Goal: Information Seeking & Learning: Learn about a topic

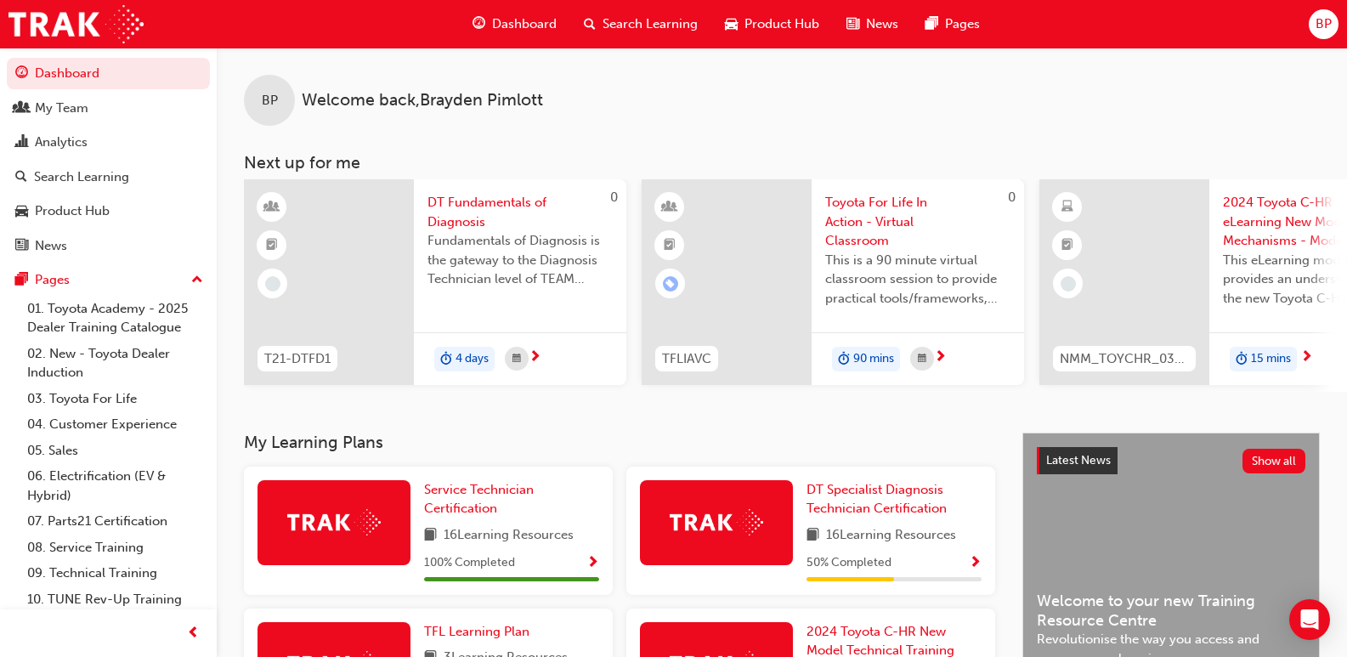
click at [450, 204] on span "DT Fundamentals of Diagnosis" at bounding box center [520, 212] width 185 height 38
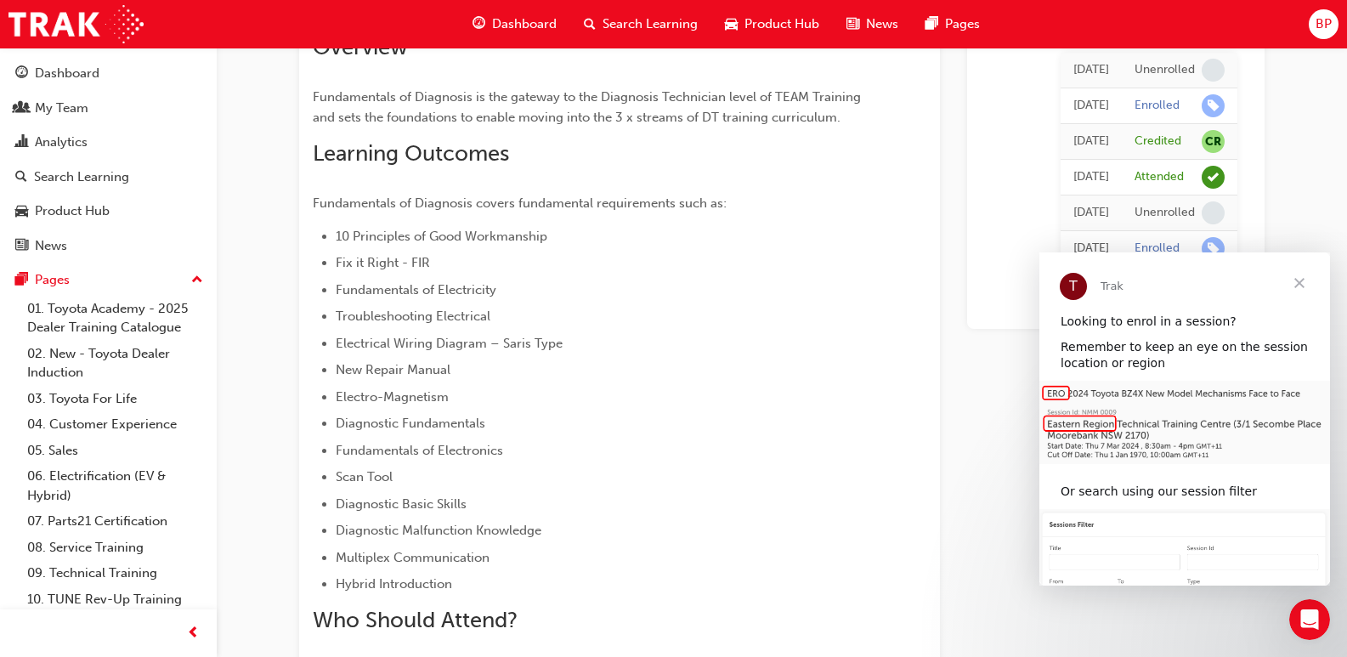
click at [1308, 286] on span "Close" at bounding box center [1299, 282] width 61 height 61
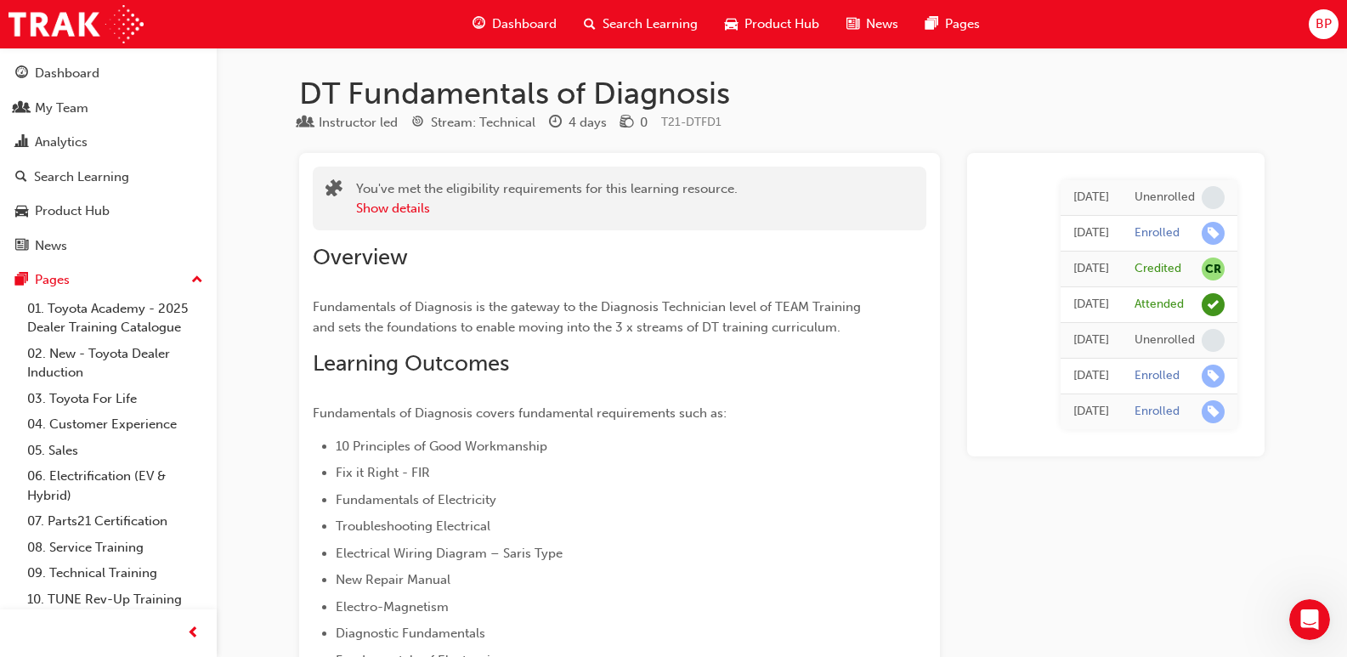
click at [519, 22] on span "Dashboard" at bounding box center [524, 24] width 65 height 20
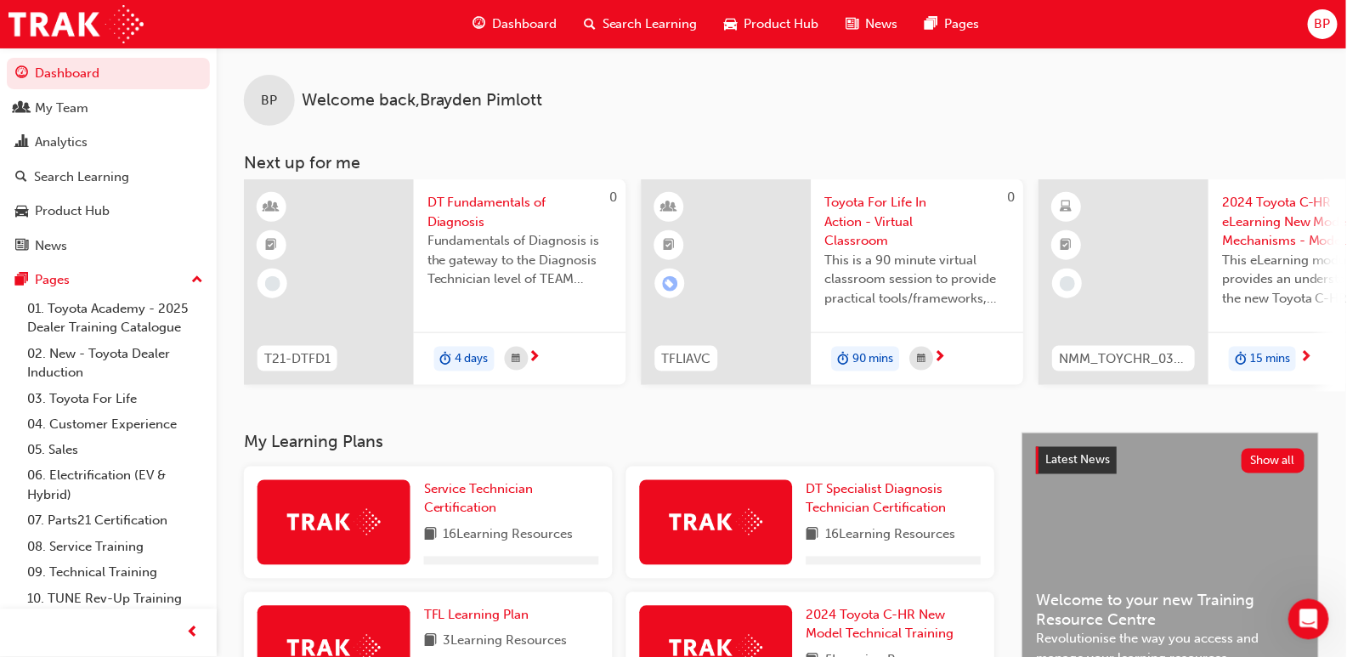
click at [657, 24] on span "Search Learning" at bounding box center [650, 24] width 95 height 20
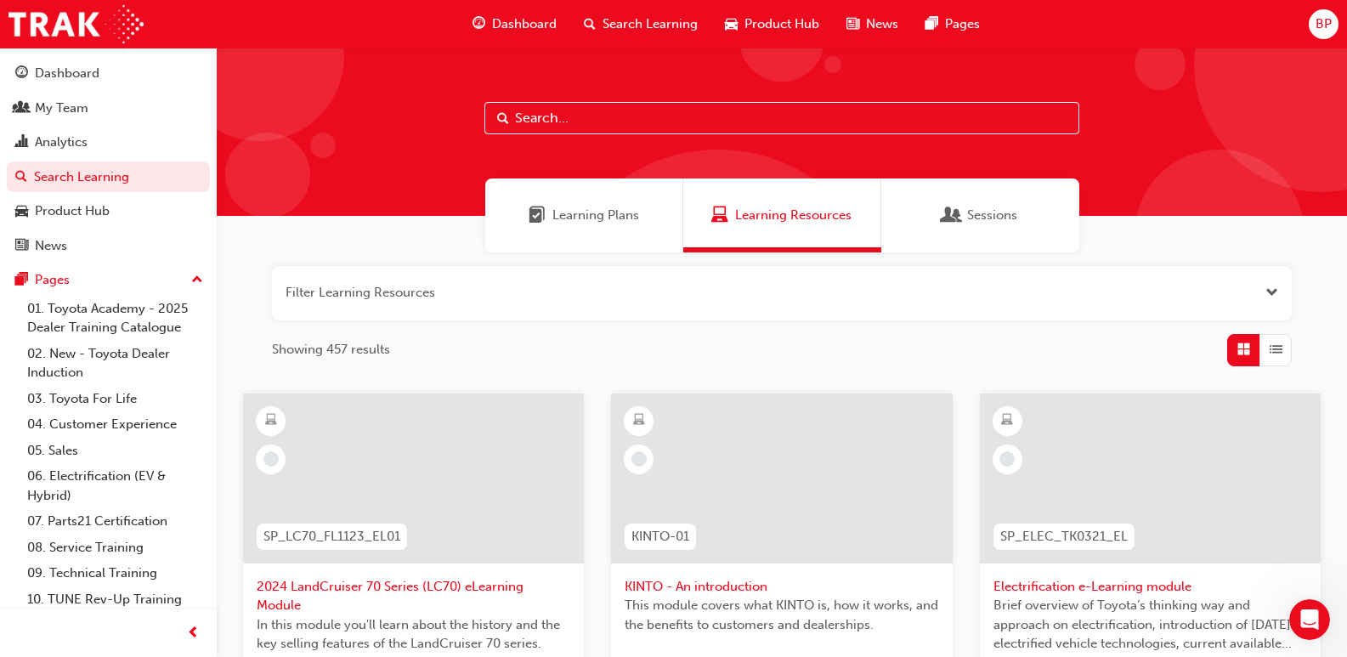
click at [769, 20] on span "Product Hub" at bounding box center [782, 24] width 75 height 20
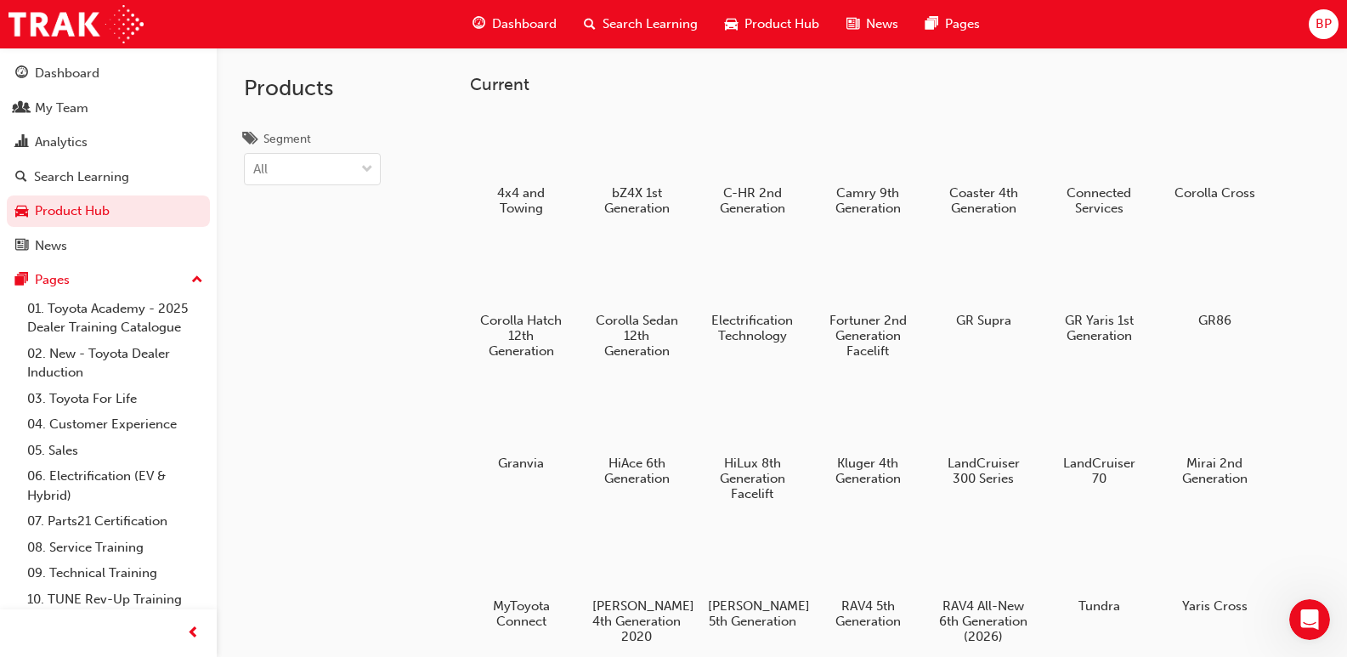
click at [867, 21] on span "News" at bounding box center [882, 24] width 32 height 20
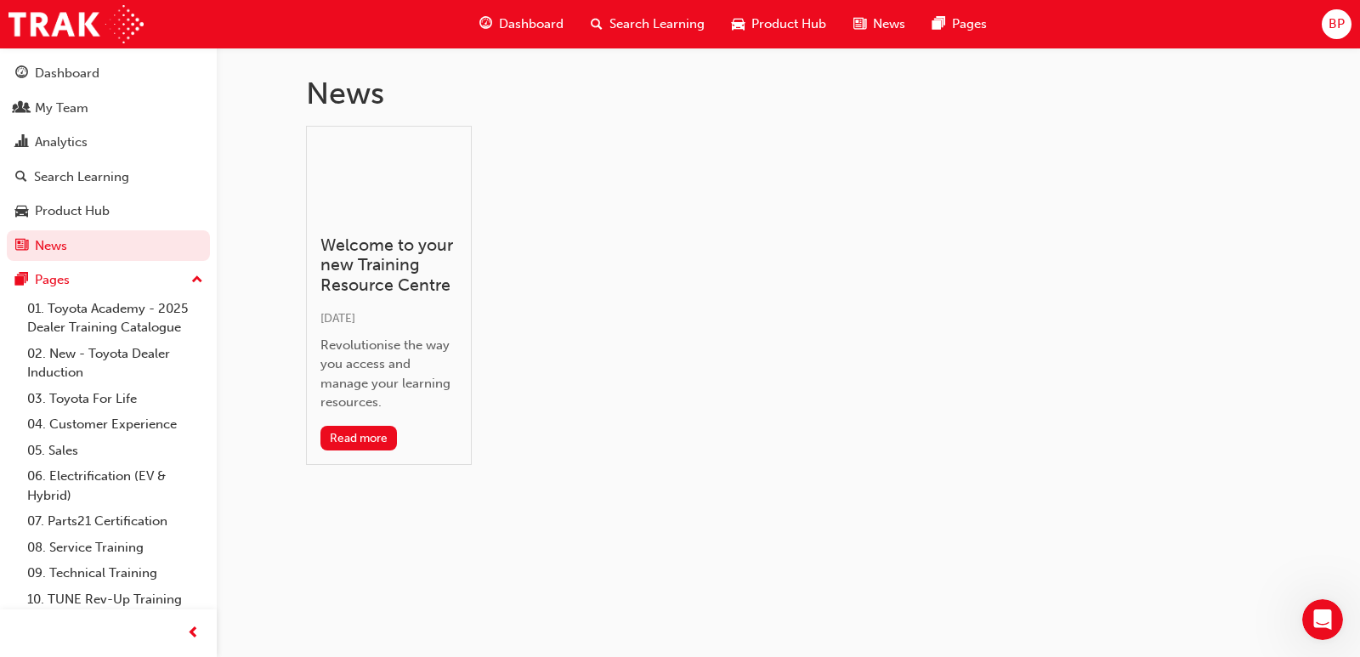
click at [783, 22] on span "Product Hub" at bounding box center [788, 24] width 75 height 20
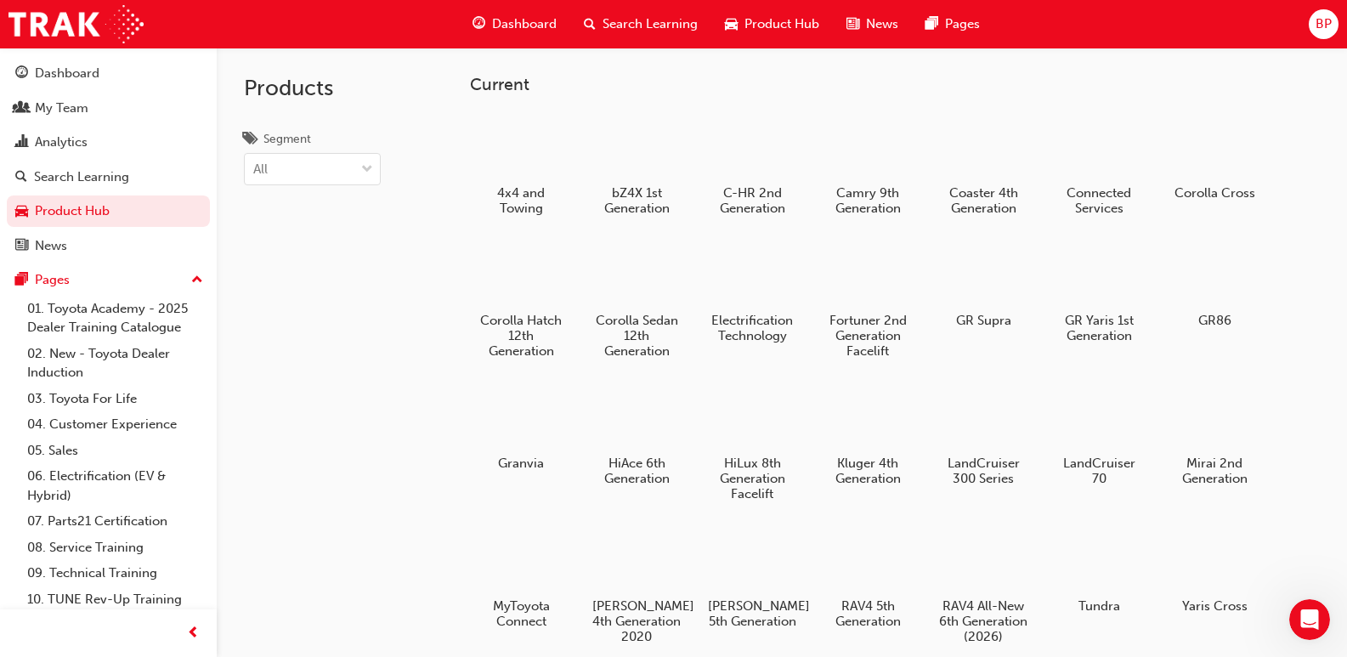
click at [879, 11] on div "News" at bounding box center [872, 24] width 79 height 35
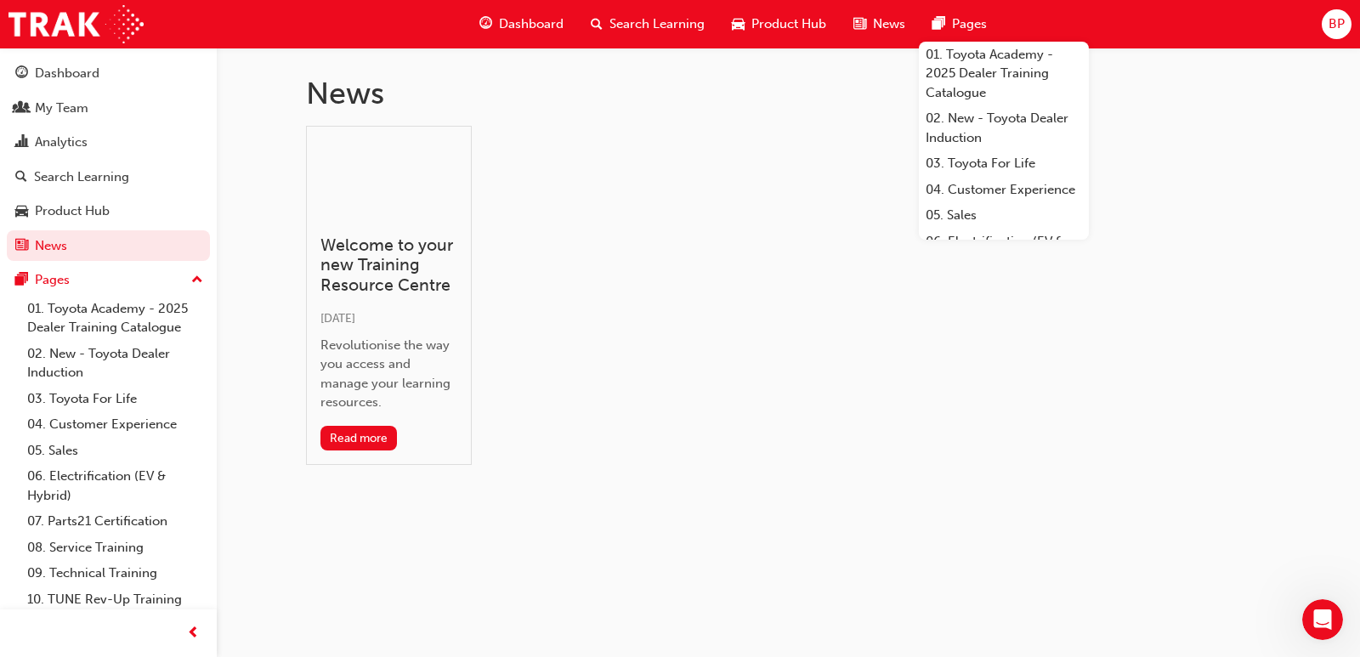
click at [966, 26] on span "Pages" at bounding box center [969, 24] width 35 height 20
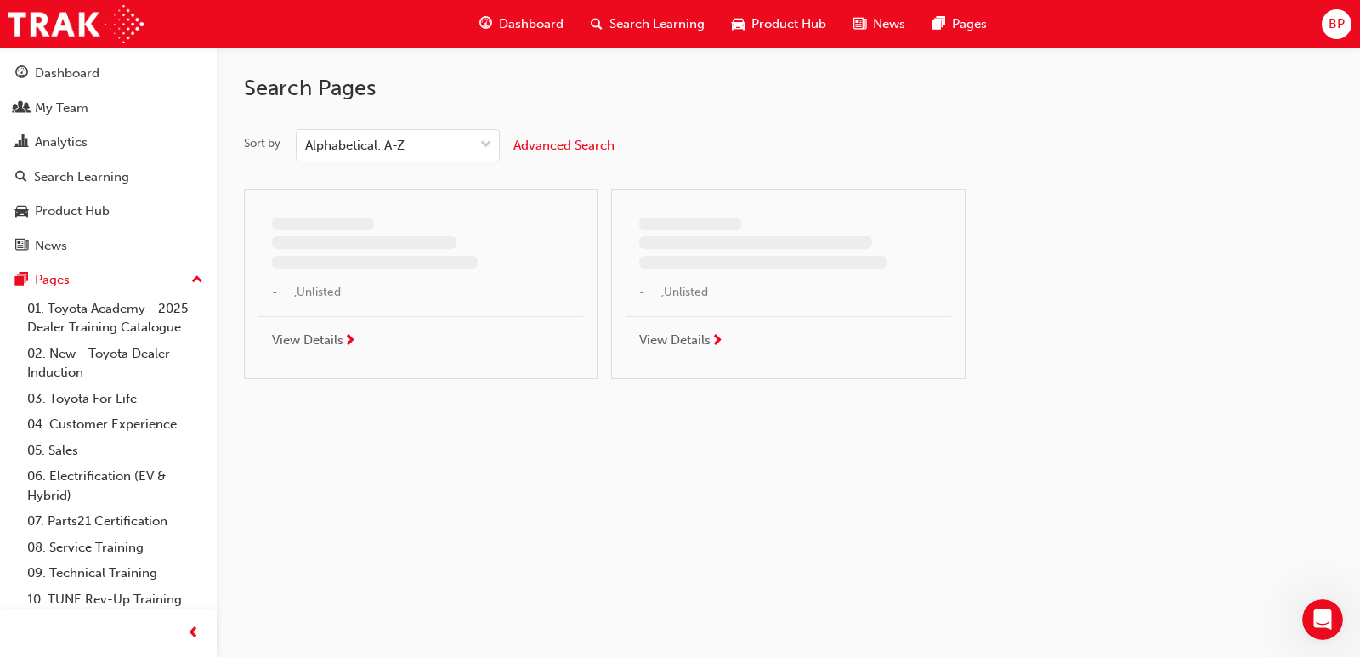
click at [656, 32] on span "Search Learning" at bounding box center [657, 24] width 95 height 20
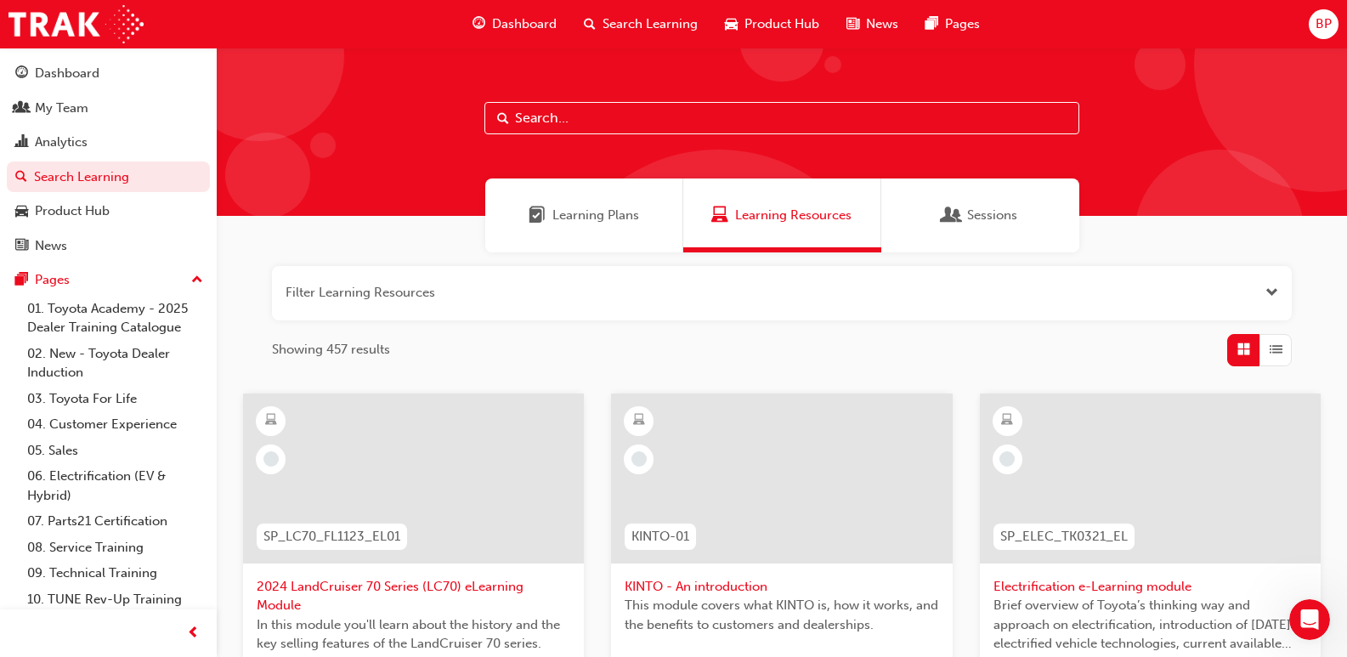
click at [531, 18] on span "Dashboard" at bounding box center [524, 24] width 65 height 20
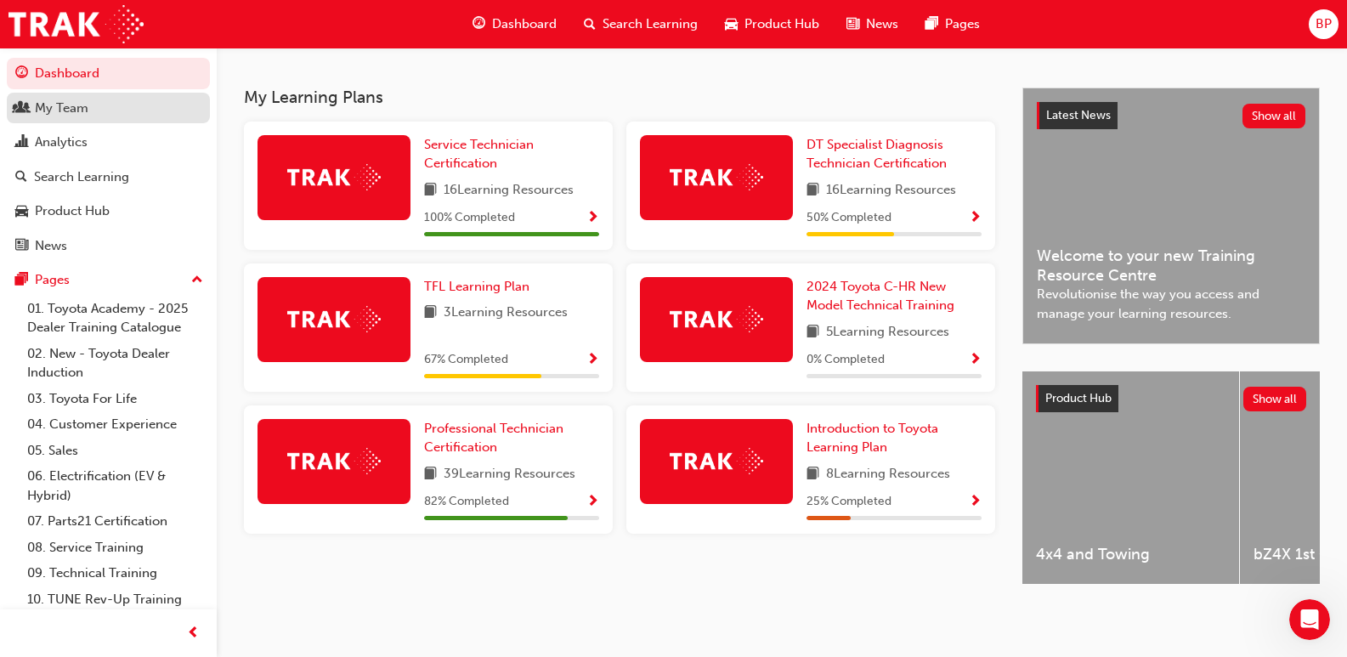
click at [82, 99] on div "My Team" at bounding box center [62, 109] width 54 height 20
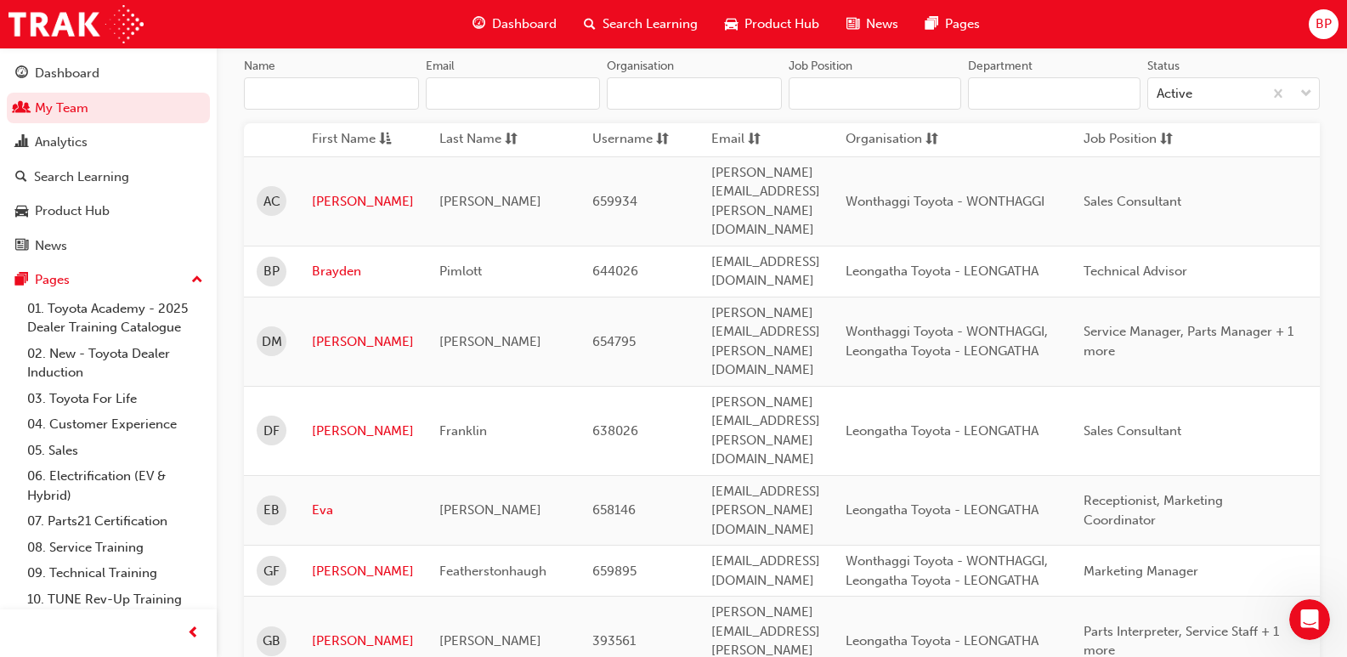
scroll to position [255, 0]
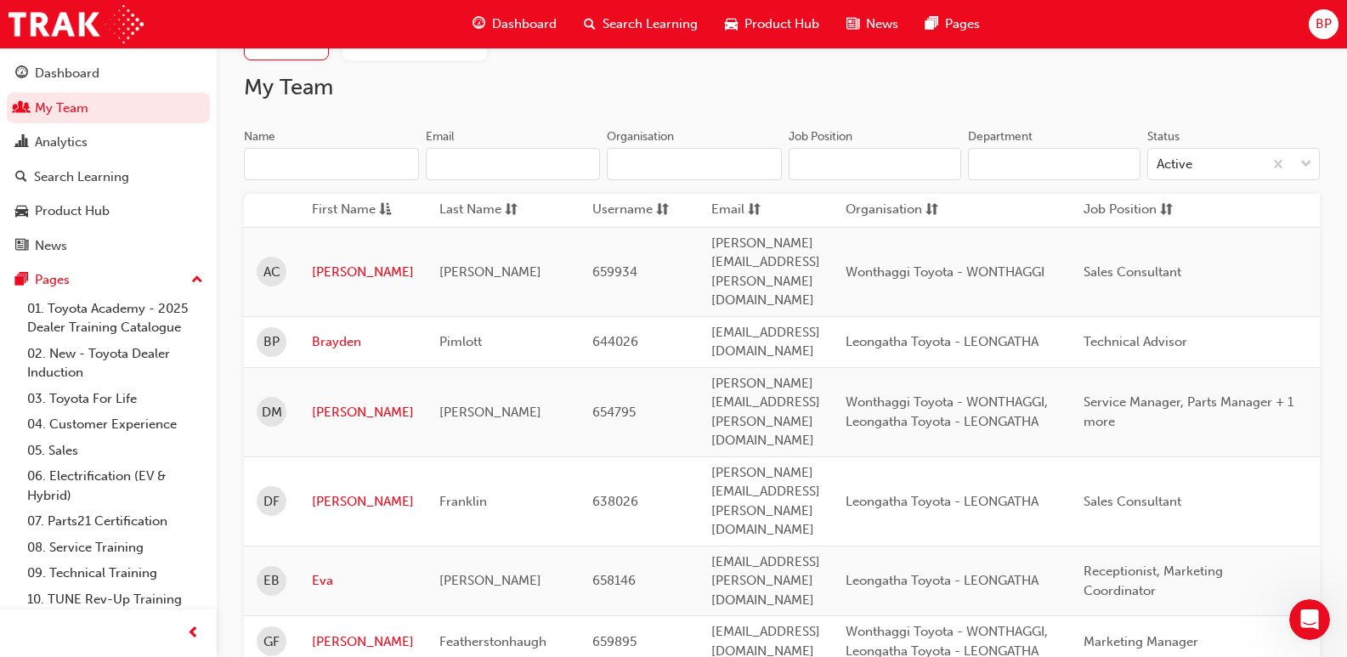
scroll to position [0, 0]
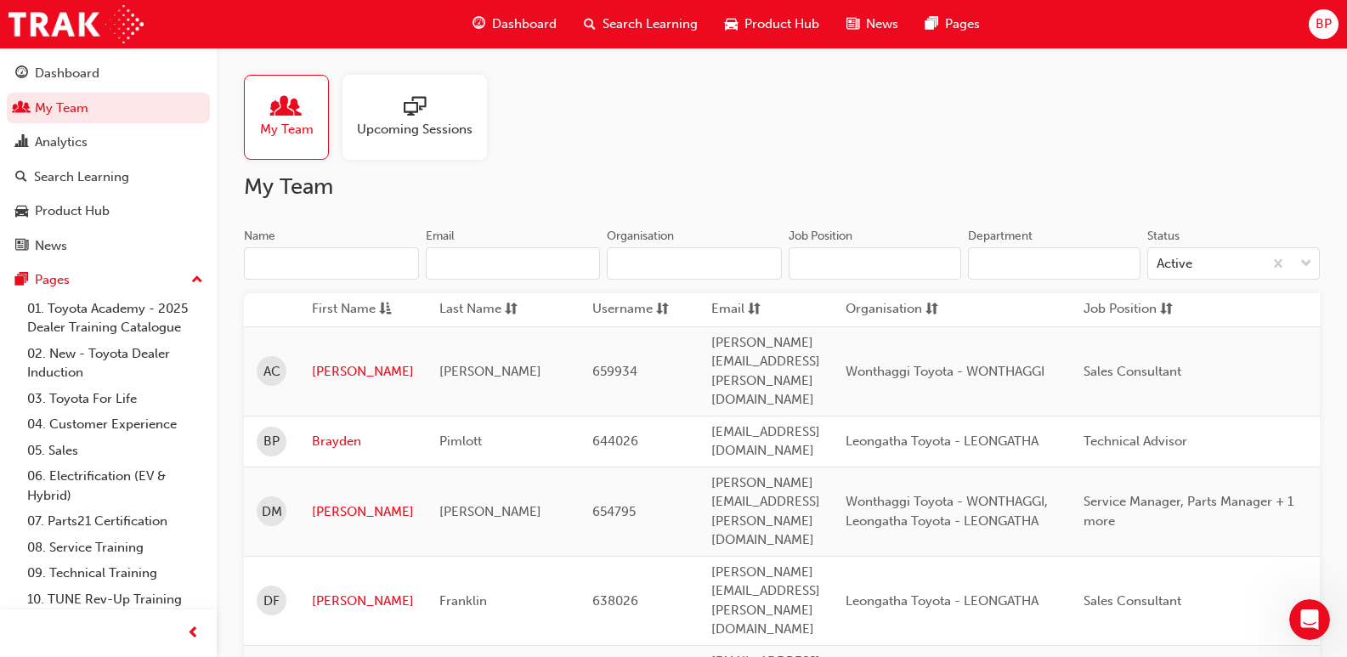
click at [428, 123] on span "Upcoming Sessions" at bounding box center [415, 130] width 116 height 20
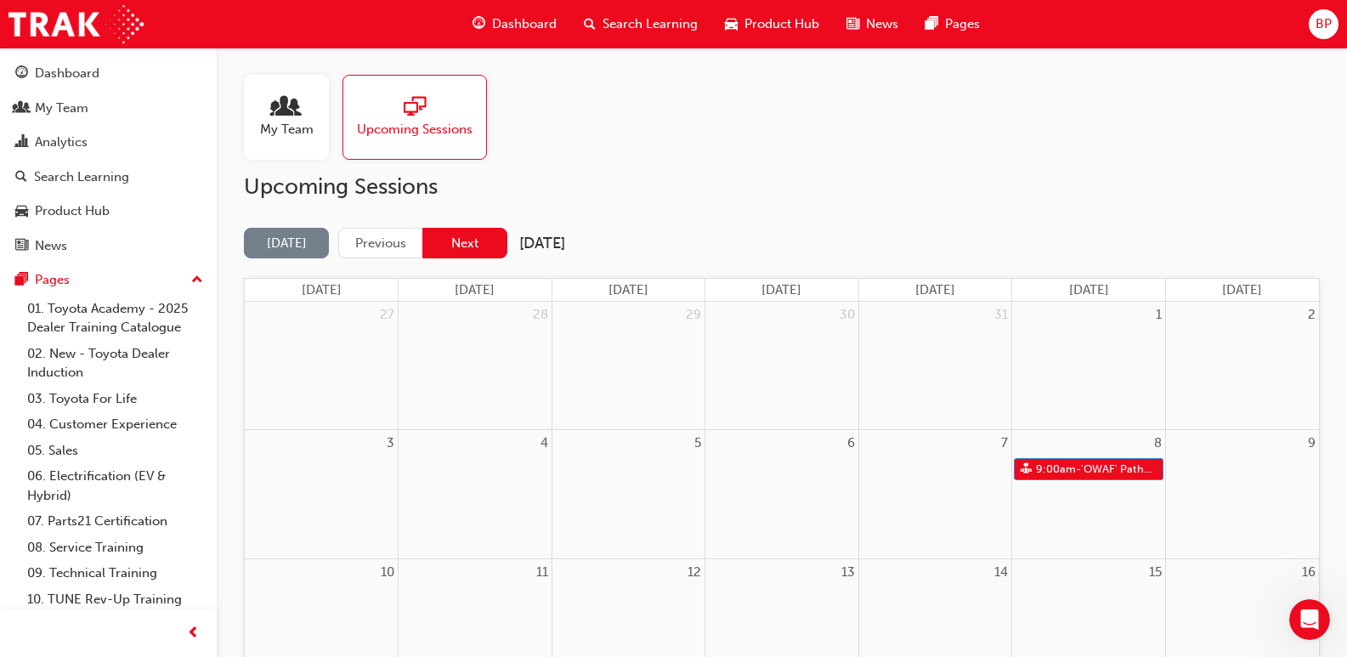
click at [453, 246] on button "Next" at bounding box center [464, 243] width 85 height 31
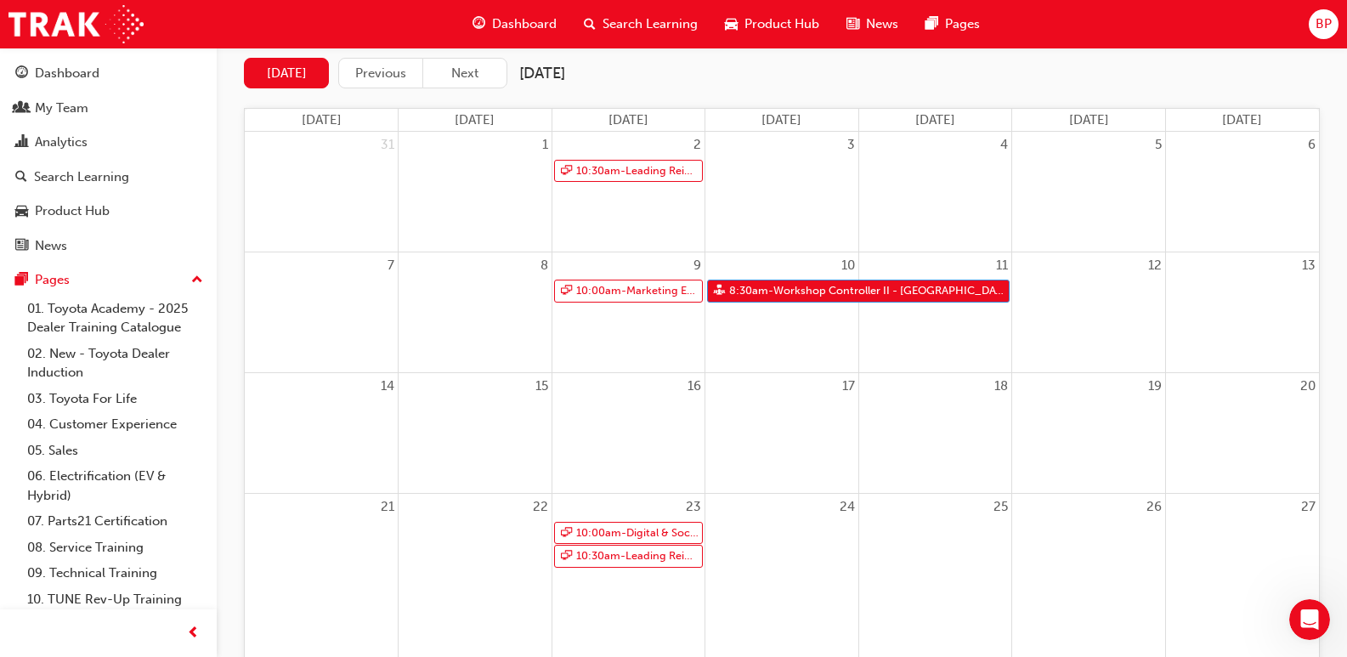
scroll to position [255, 0]
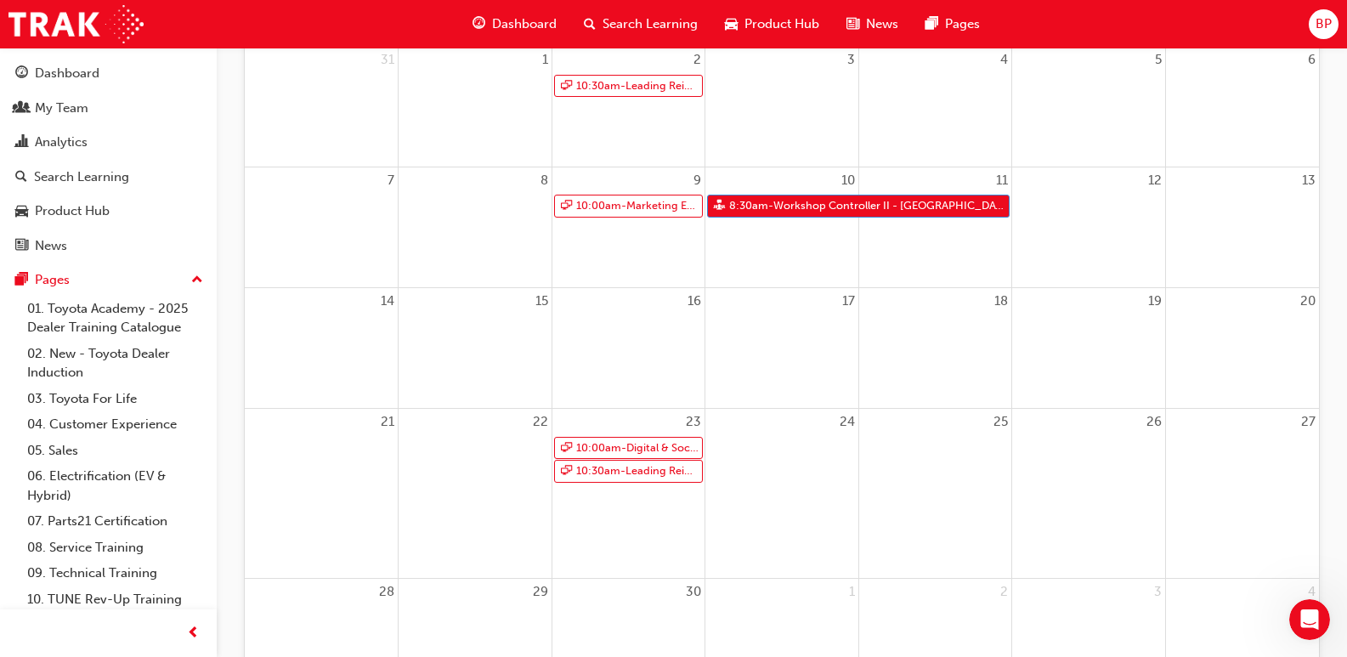
drag, startPoint x: 675, startPoint y: 342, endPoint x: 562, endPoint y: 292, distance: 123.7
click at [562, 292] on div "16" at bounding box center [629, 301] width 153 height 26
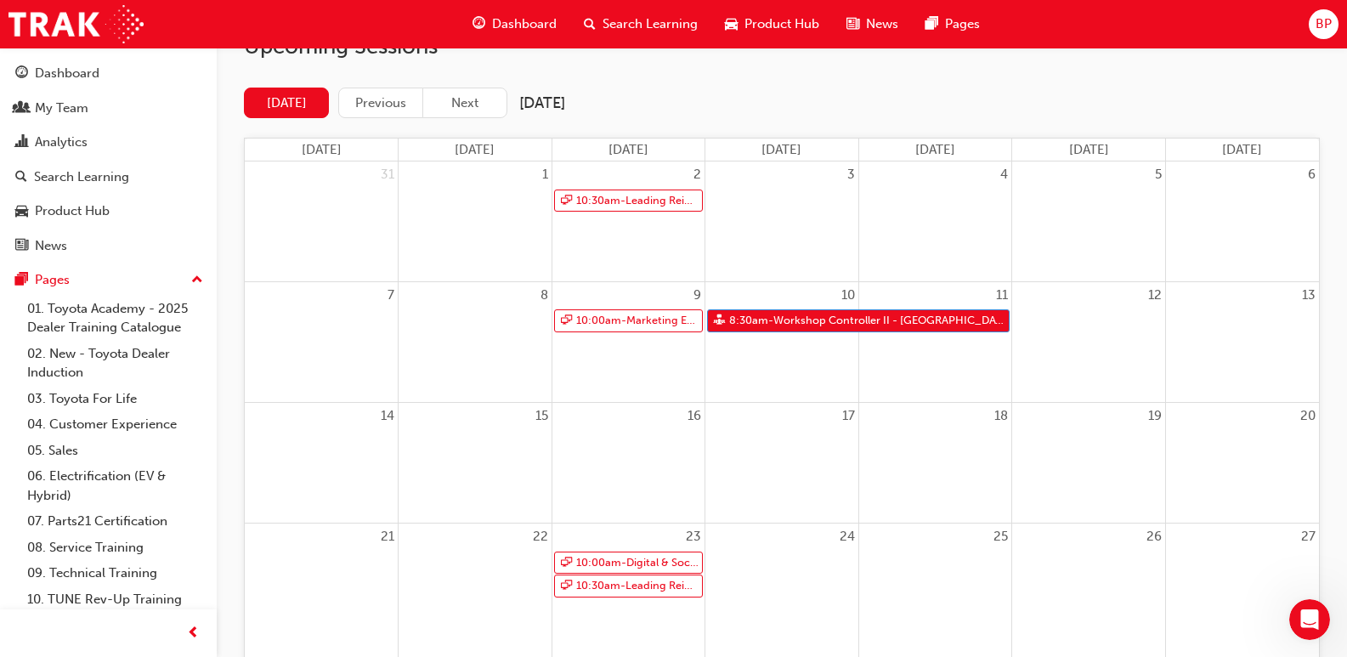
scroll to position [170, 0]
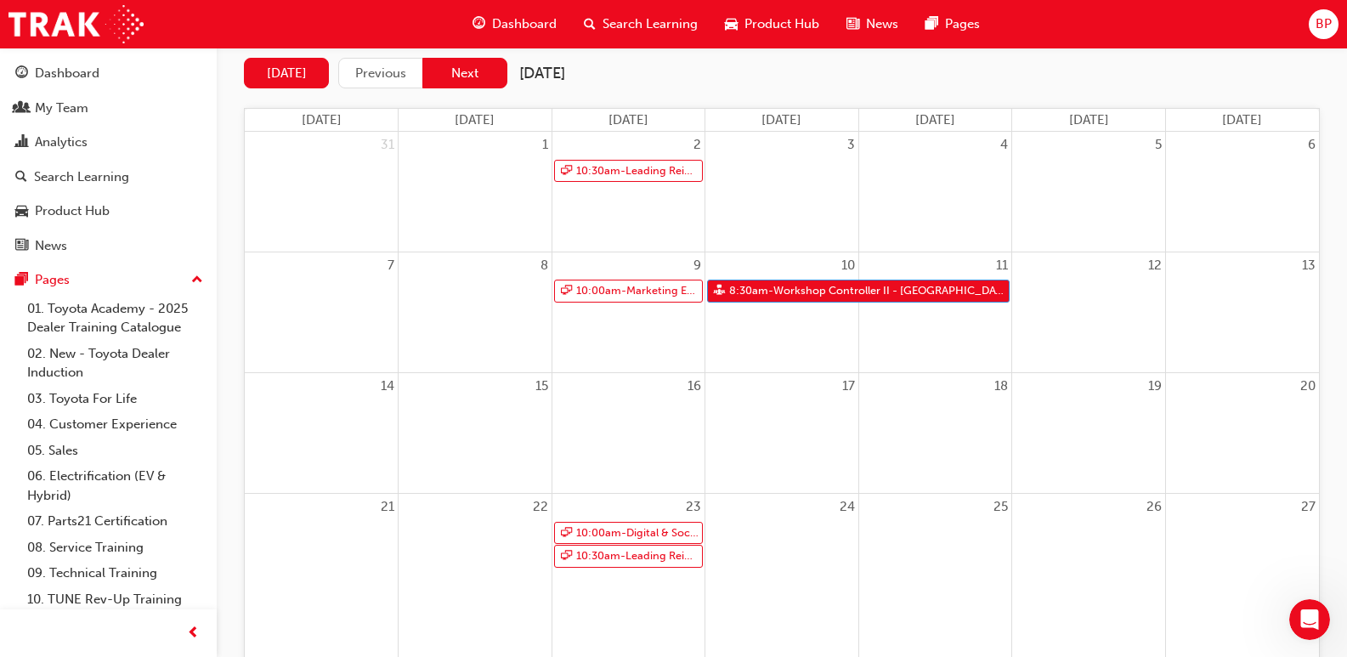
click at [476, 64] on button "Next" at bounding box center [464, 73] width 85 height 31
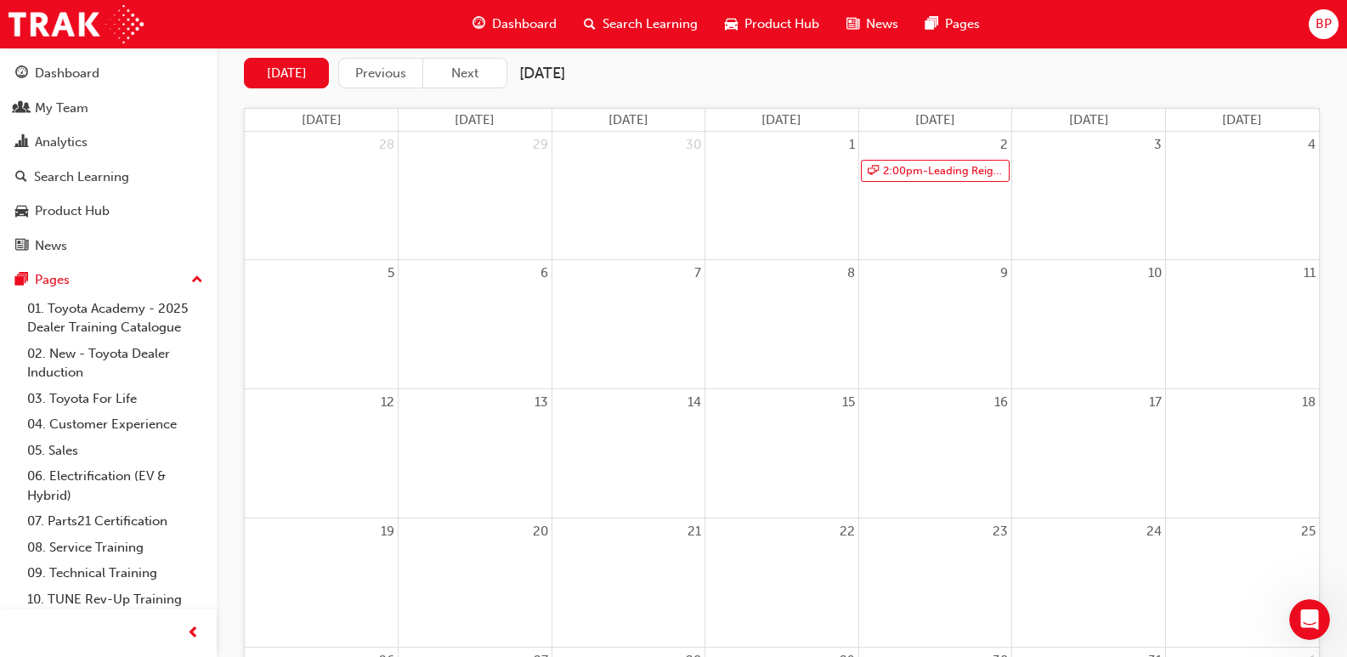
click at [675, 20] on span "Search Learning" at bounding box center [650, 24] width 95 height 20
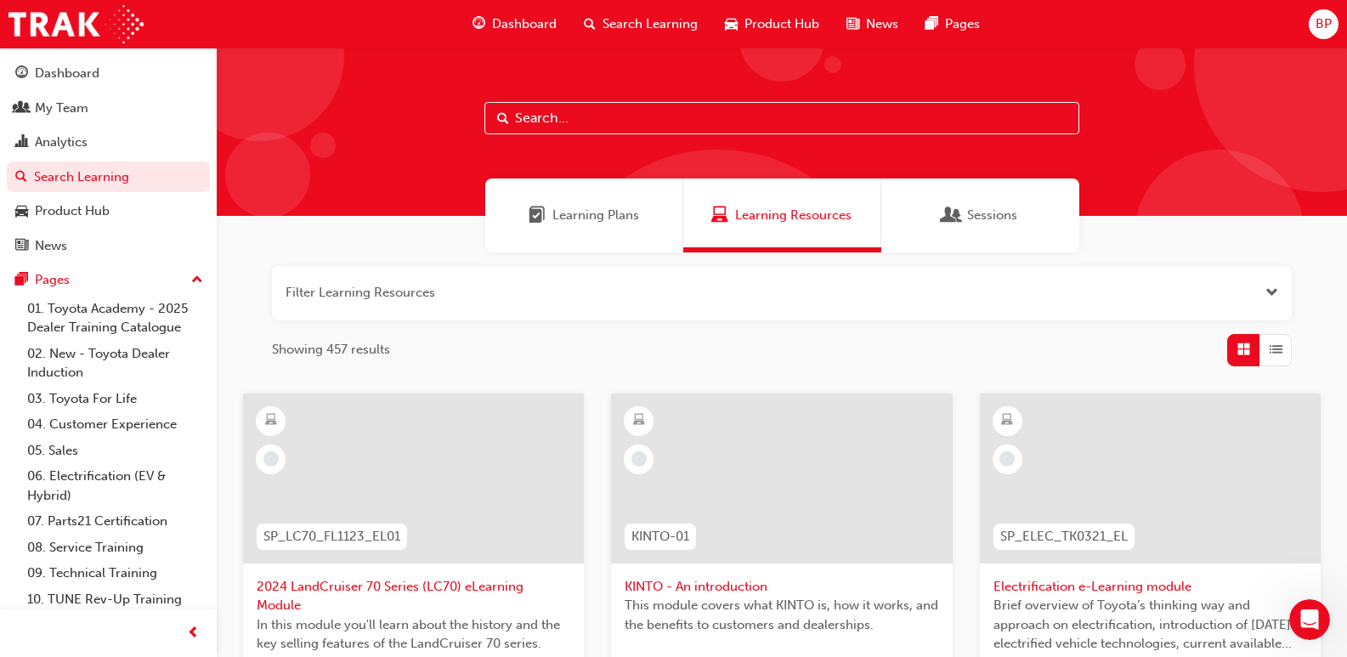
click at [624, 230] on div "Learning Plans" at bounding box center [584, 216] width 198 height 74
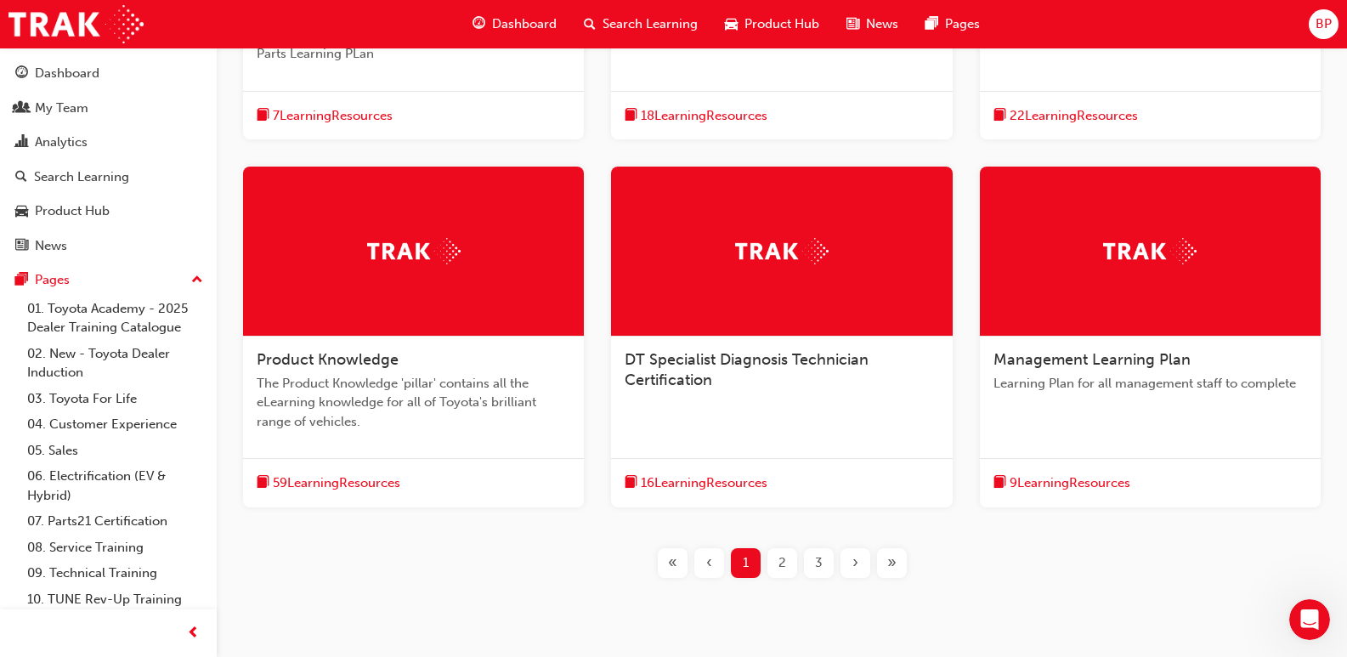
scroll to position [595, 0]
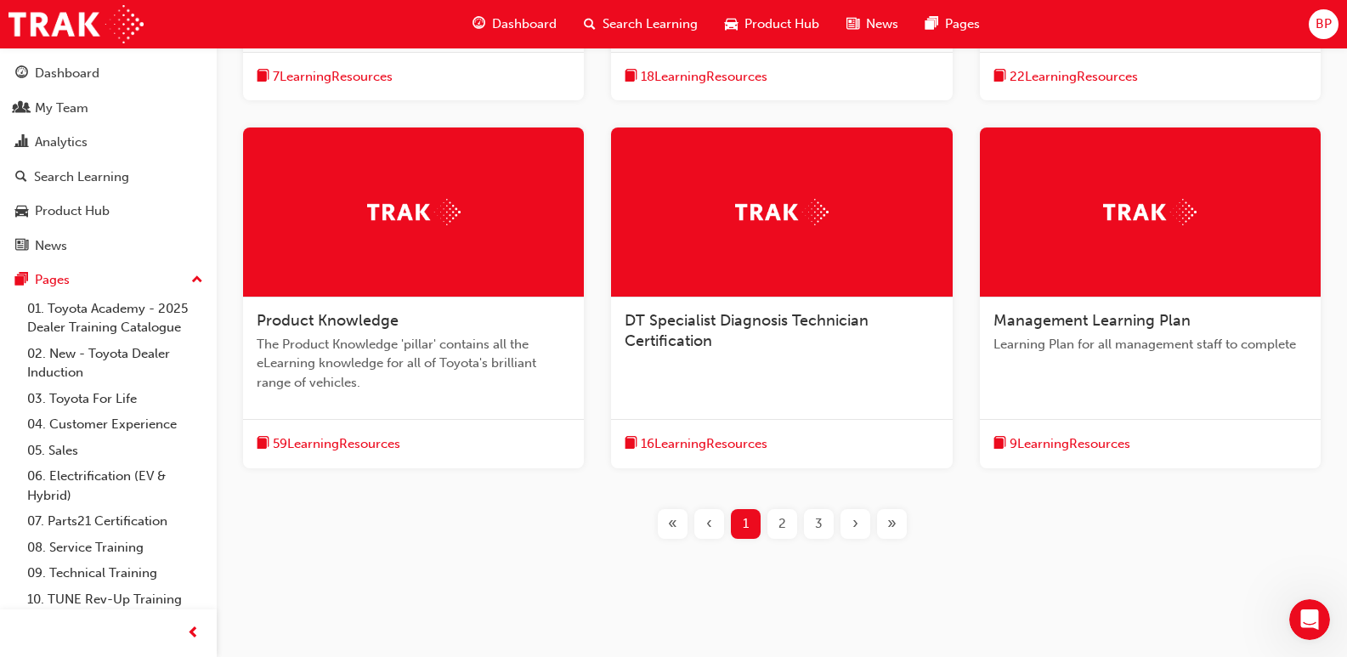
click at [772, 326] on span "DT Specialist Diagnosis Technician Certification" at bounding box center [747, 330] width 244 height 39
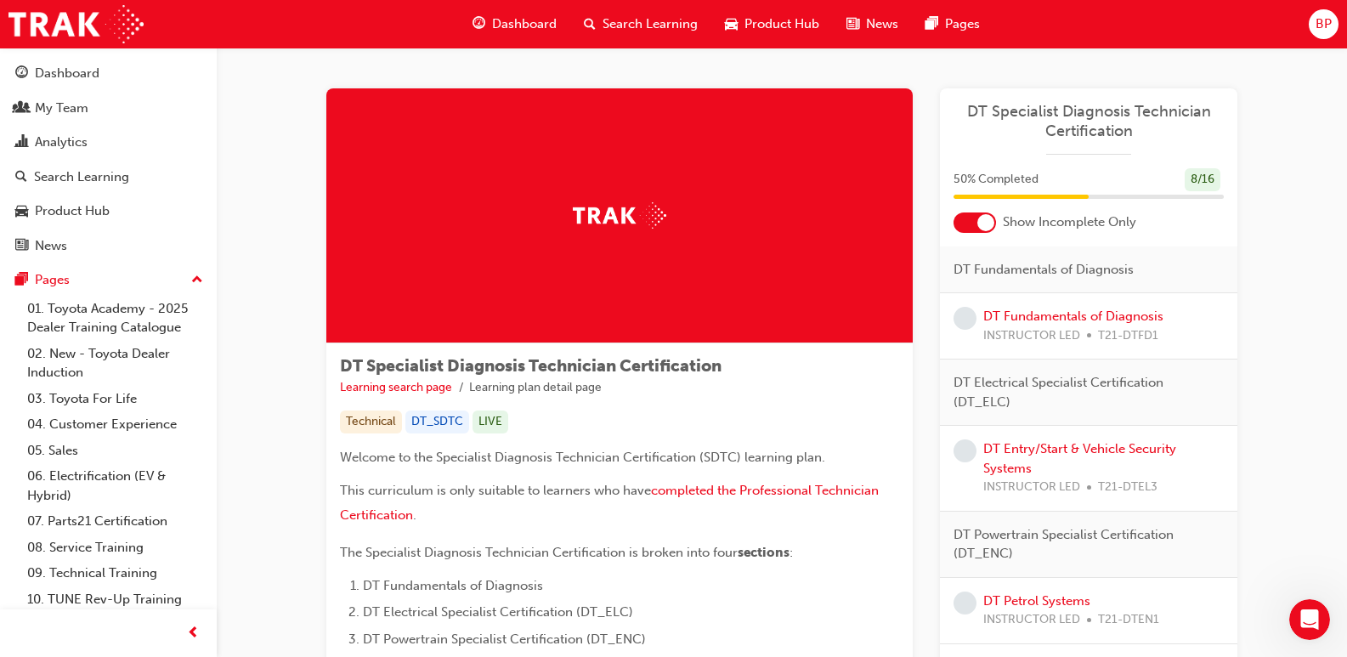
click at [991, 221] on div at bounding box center [986, 222] width 17 height 17
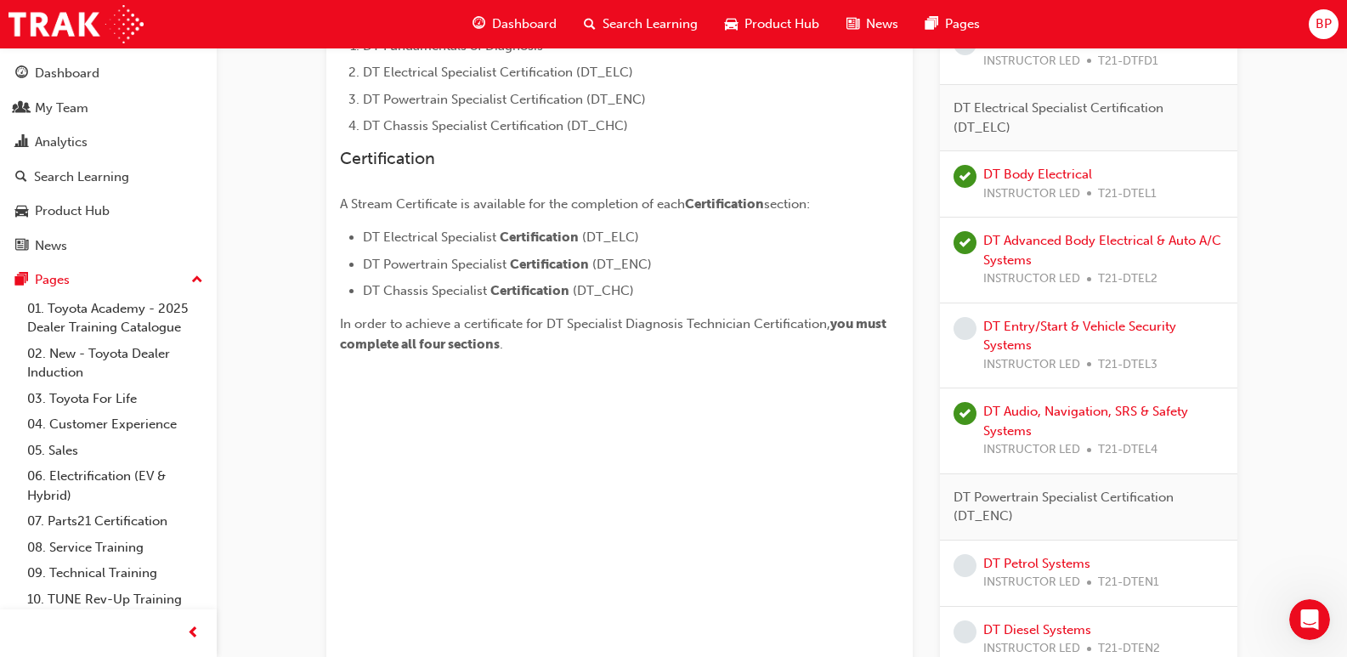
scroll to position [510, 0]
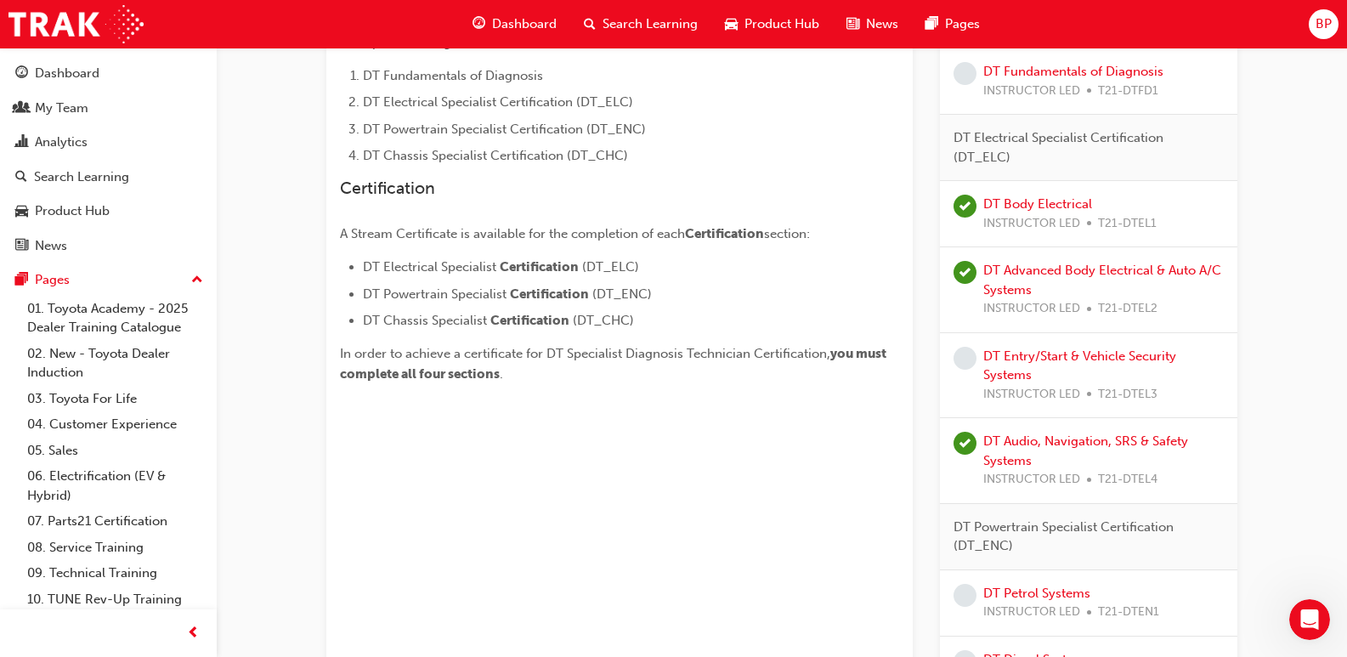
drag, startPoint x: 1222, startPoint y: 406, endPoint x: 1317, endPoint y: 386, distance: 96.5
click at [1314, 388] on div "DT Specialist Diagnosis Technician Certification Learning search page Learning …" at bounding box center [782, 360] width 1131 height 1645
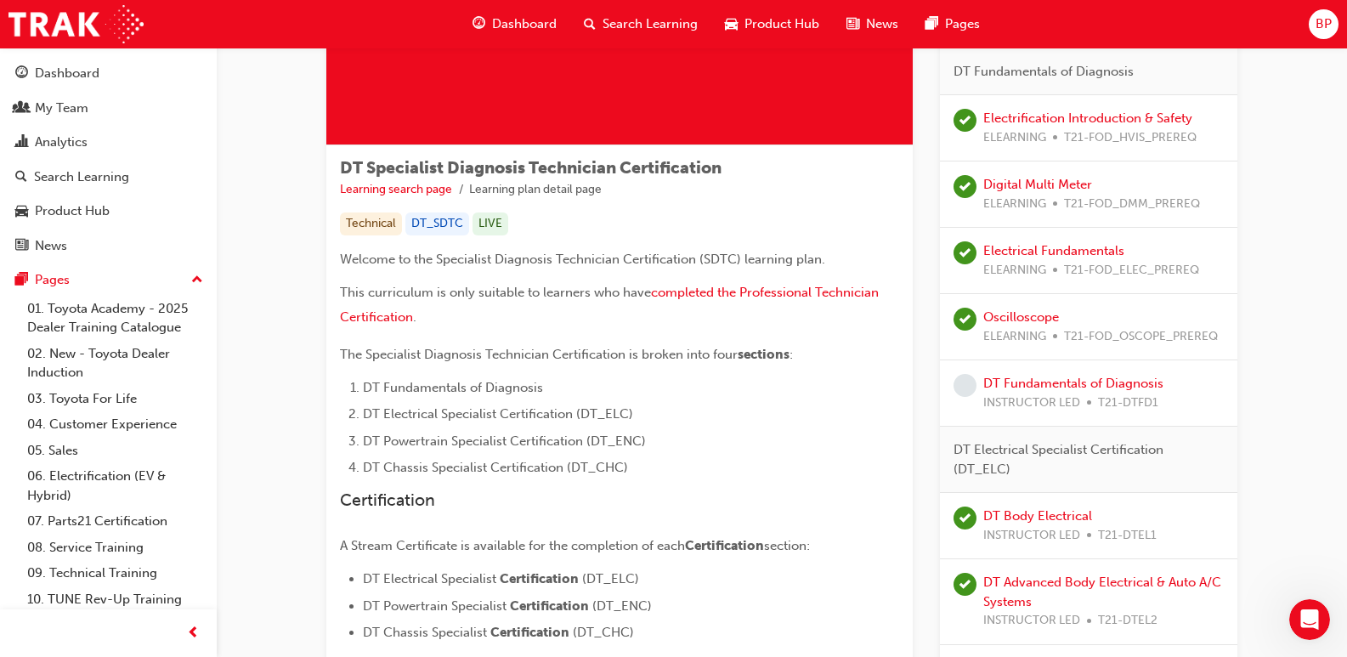
scroll to position [228, 0]
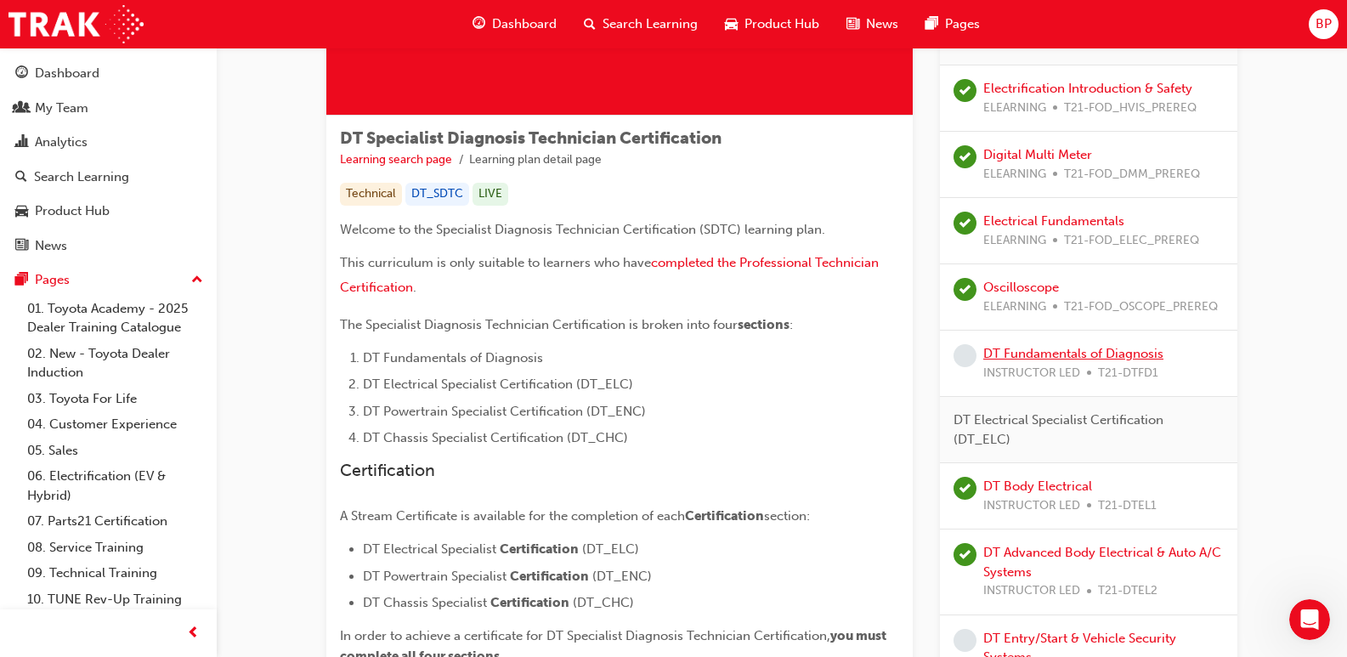
click at [1010, 356] on link "DT Fundamentals of Diagnosis" at bounding box center [1074, 353] width 180 height 15
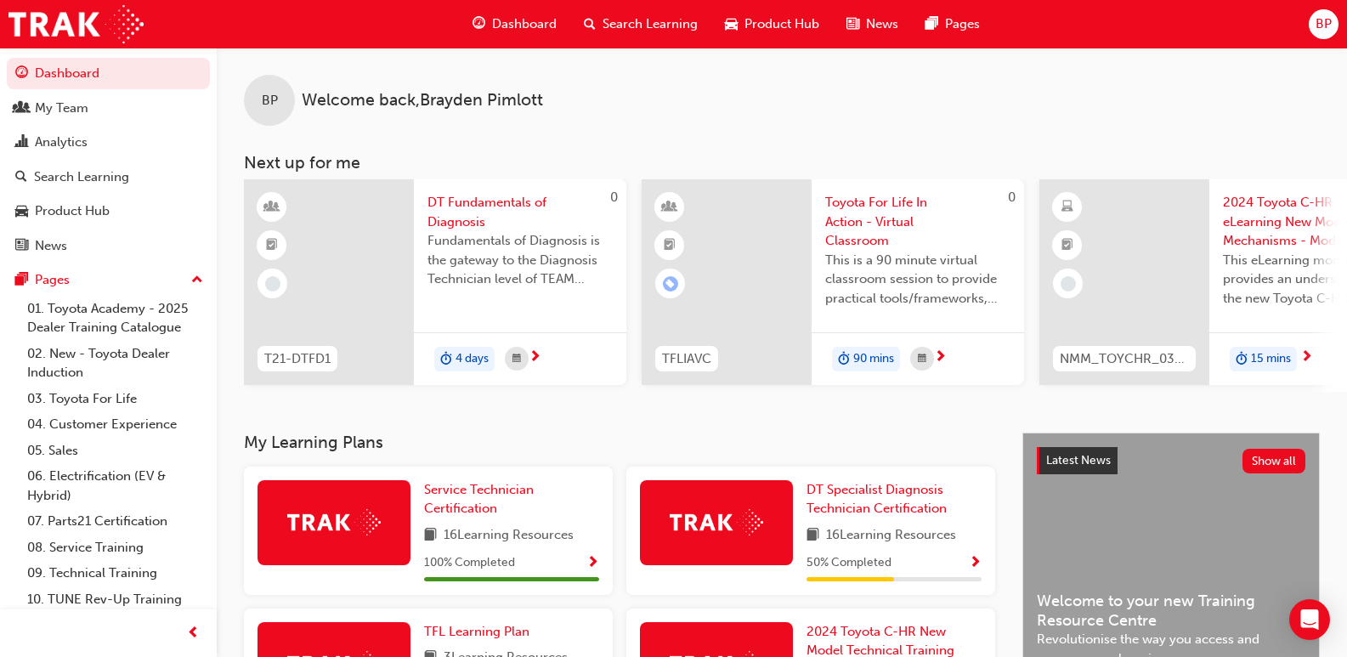
click at [627, 23] on span "Search Learning" at bounding box center [650, 24] width 95 height 20
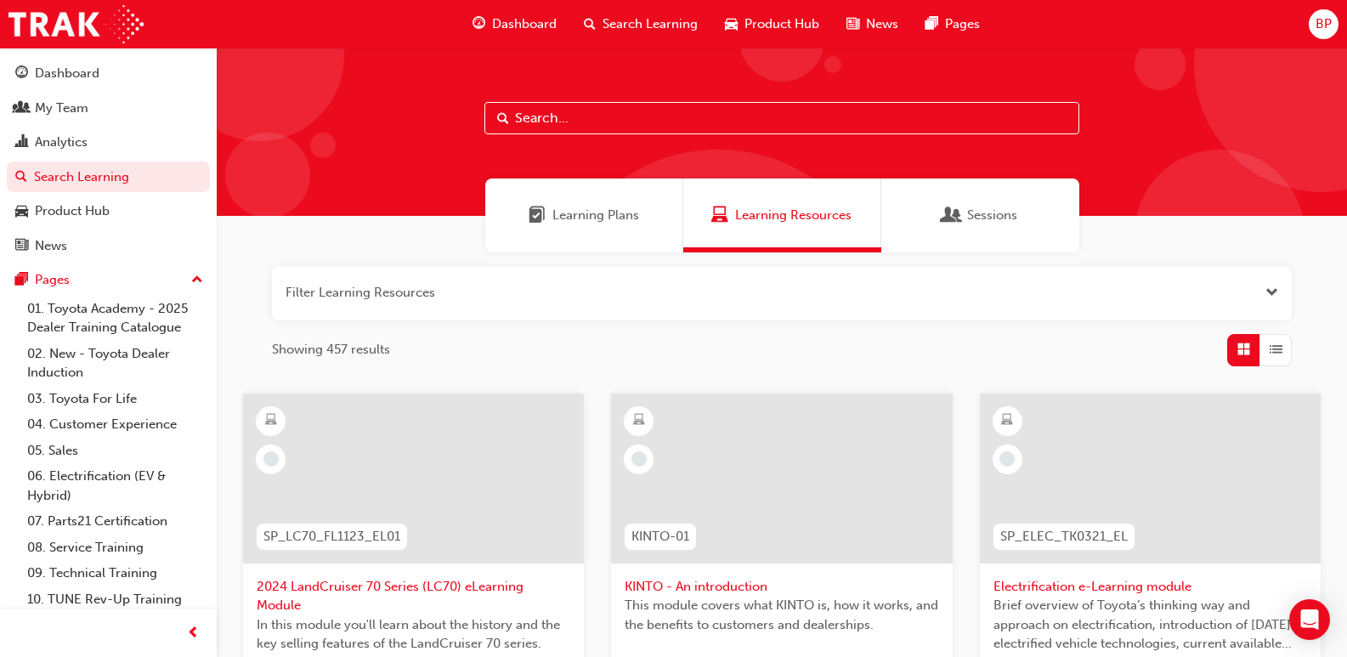
click at [596, 225] on div "Learning Plans" at bounding box center [584, 216] width 198 height 74
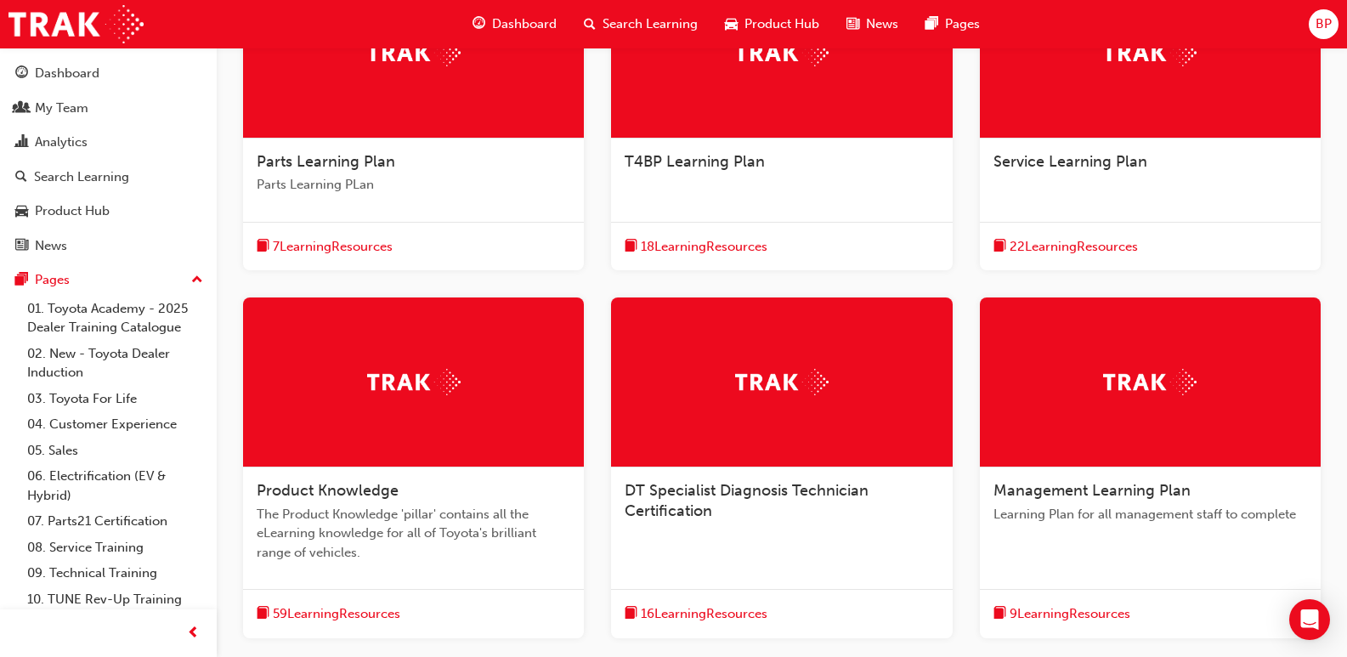
scroll to position [595, 0]
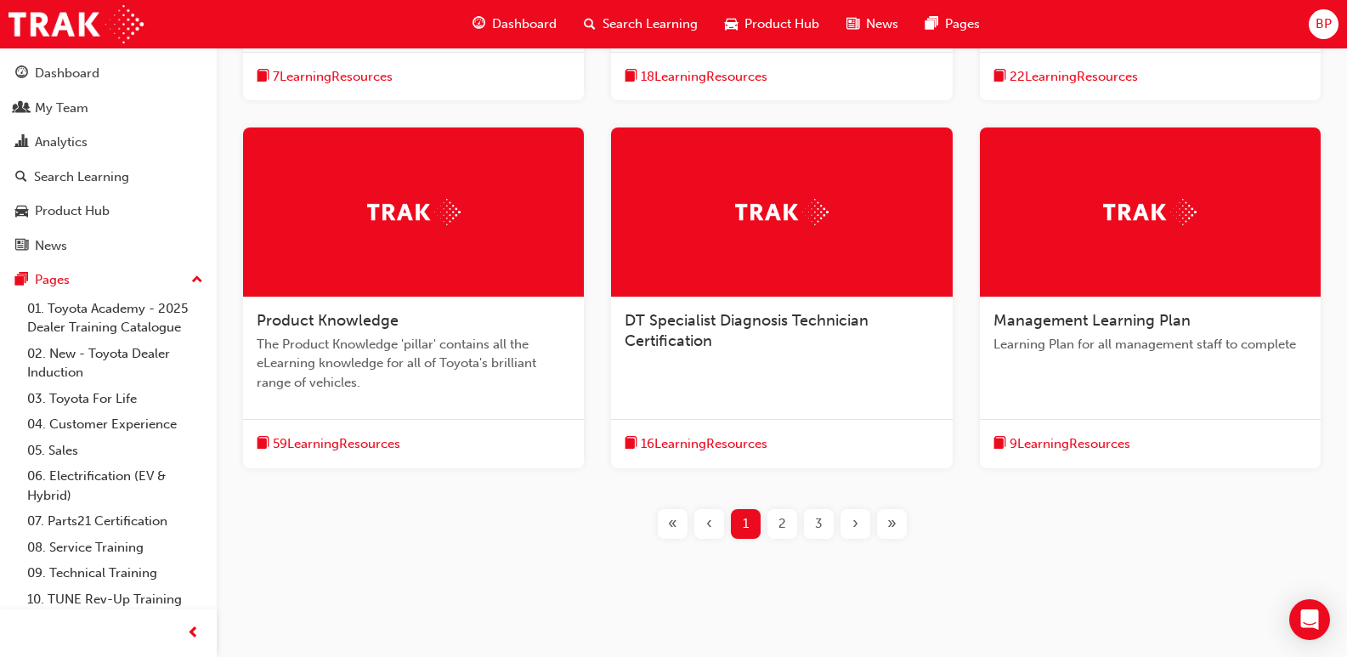
click at [674, 346] on span "DT Specialist Diagnosis Technician Certification" at bounding box center [747, 330] width 244 height 39
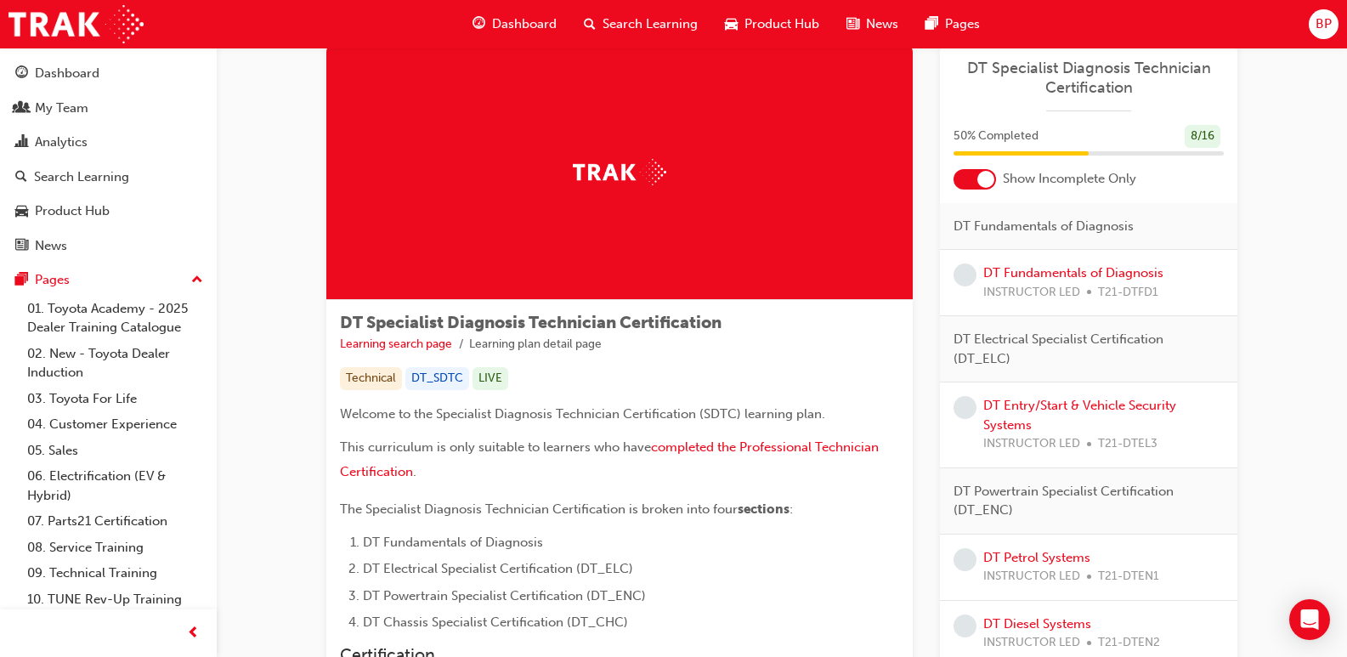
scroll to position [85, 0]
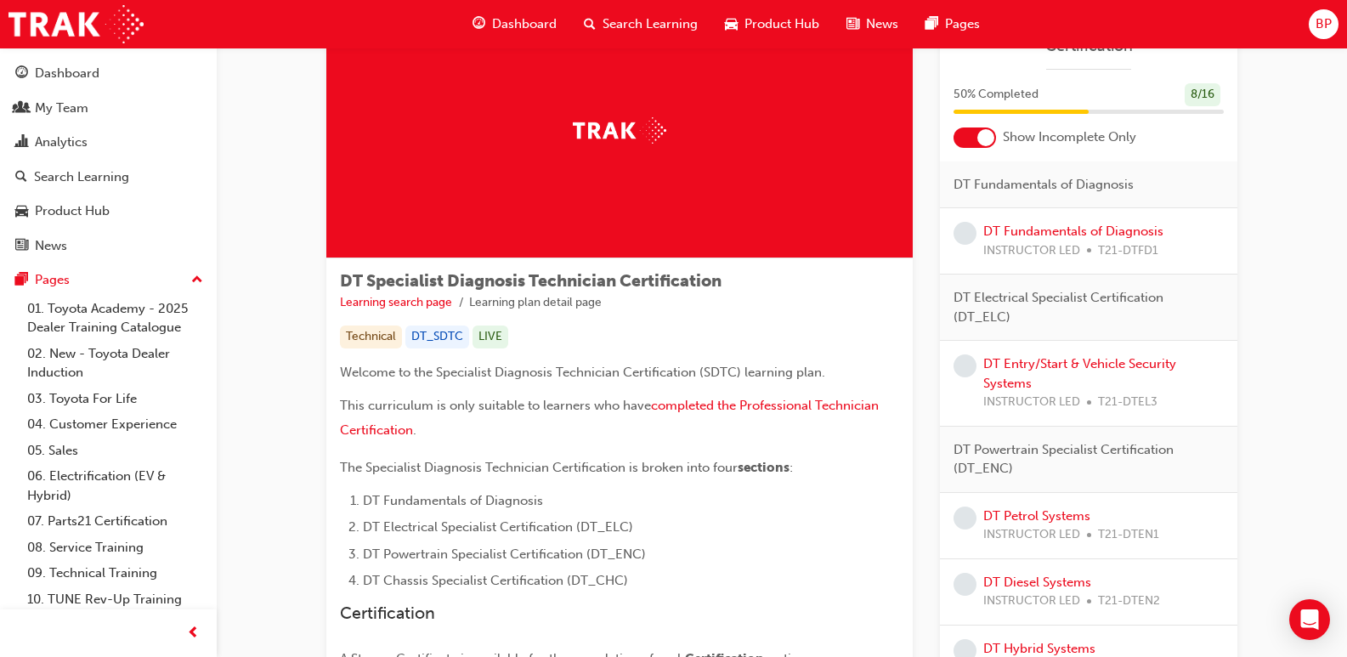
click at [982, 133] on div at bounding box center [986, 137] width 17 height 17
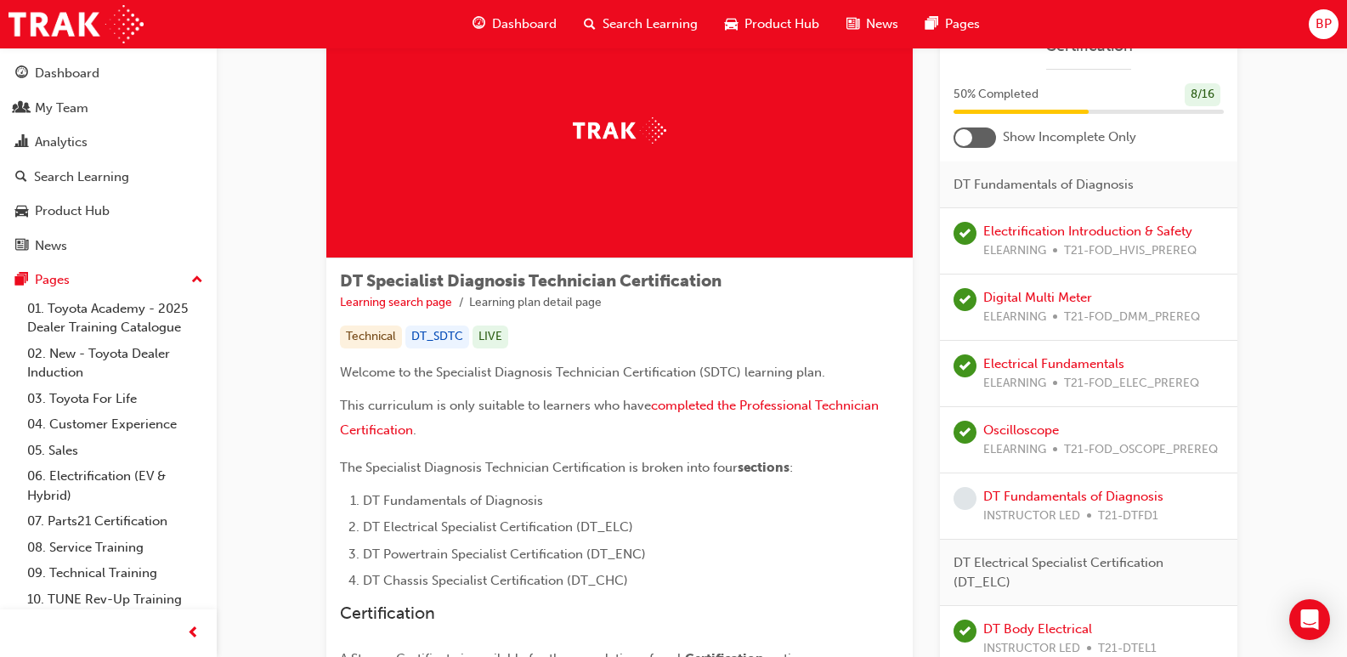
click at [982, 133] on div at bounding box center [975, 138] width 43 height 20
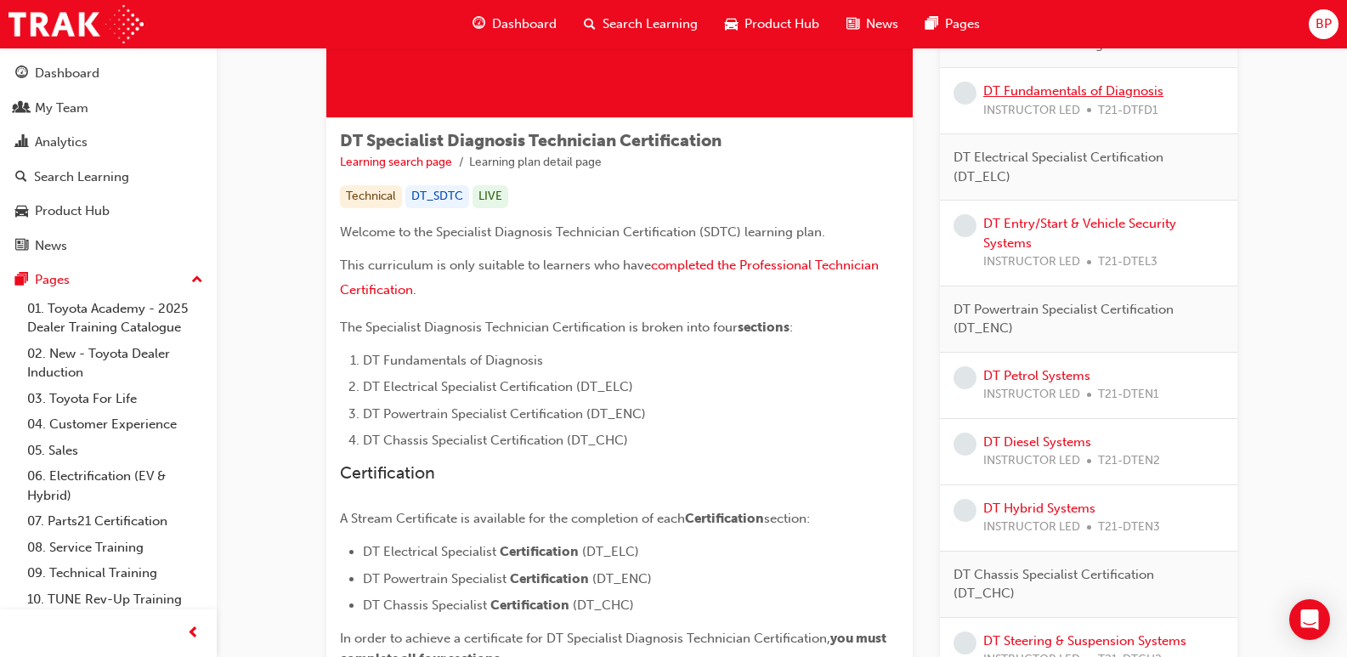
scroll to position [255, 0]
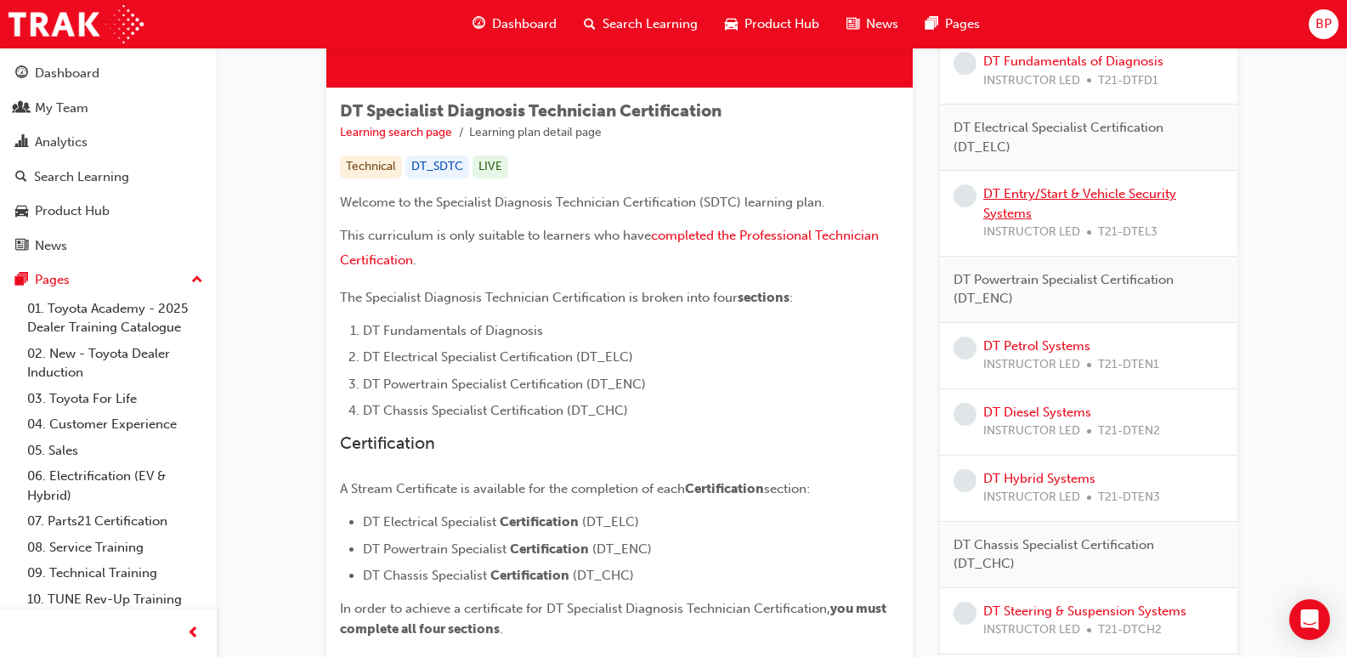
click at [1033, 197] on link "DT Entry/Start & Vehicle Security Systems" at bounding box center [1080, 203] width 193 height 35
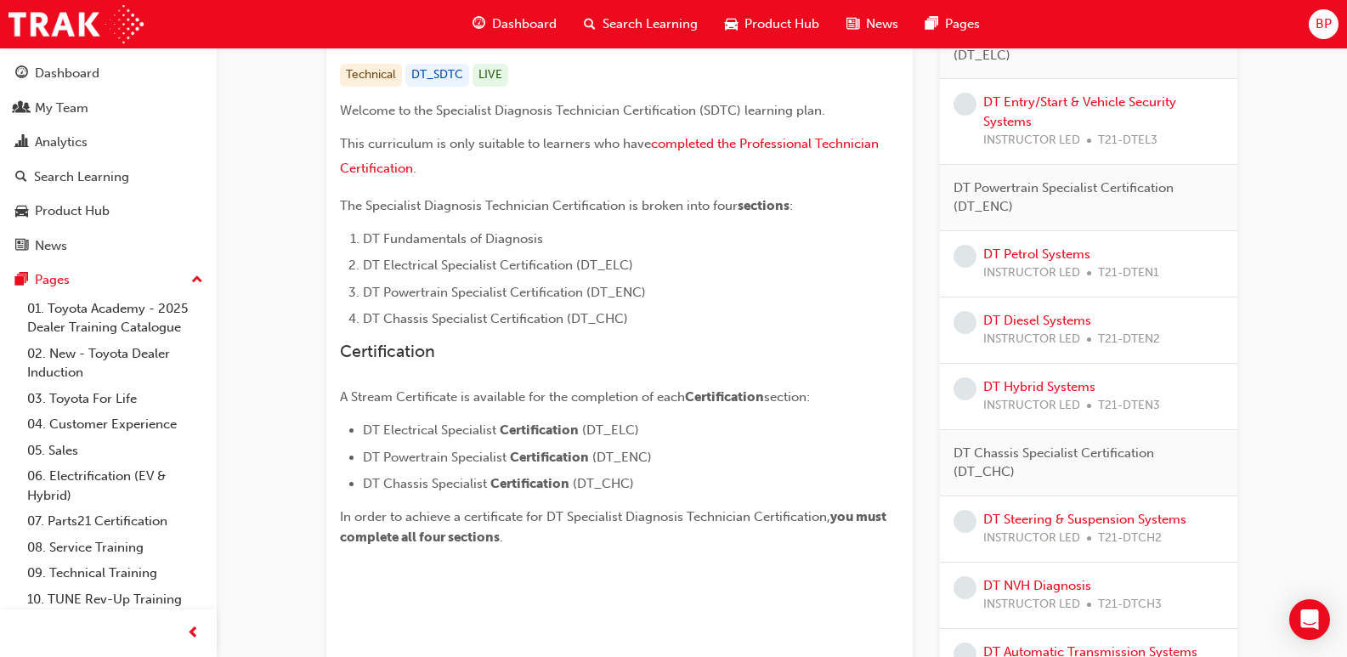
scroll to position [254, 0]
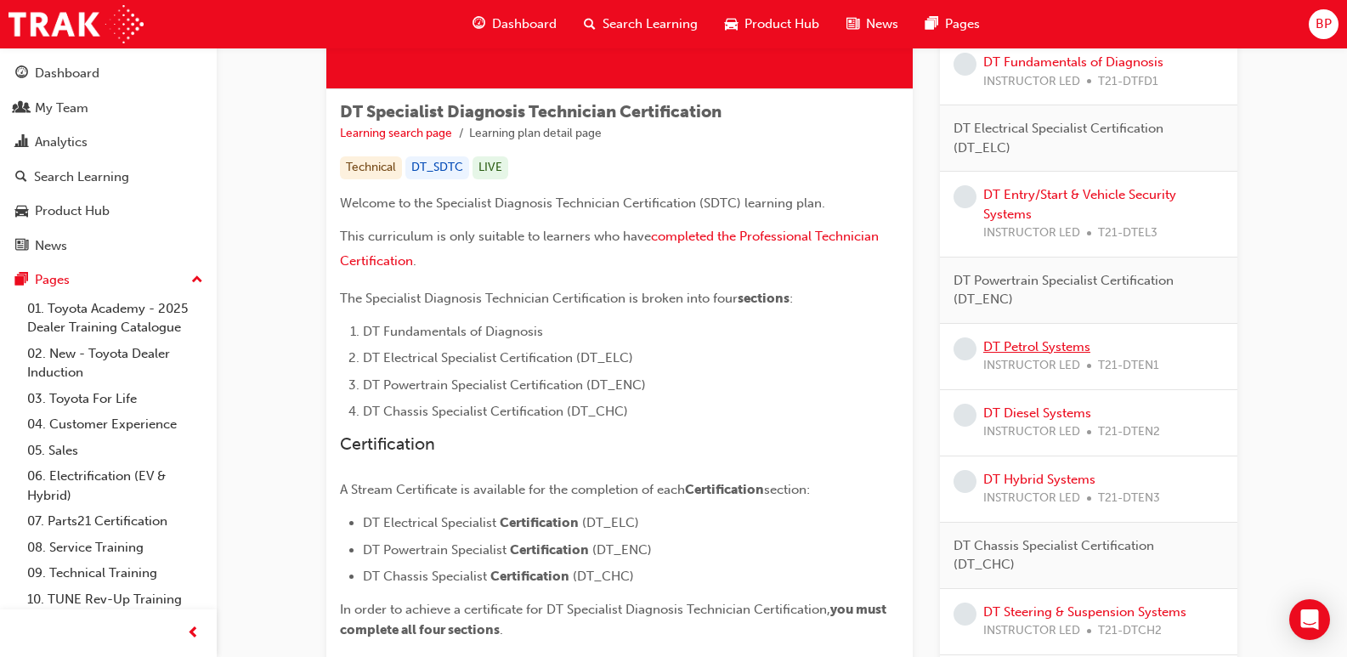
click at [1018, 346] on link "DT Petrol Systems" at bounding box center [1037, 346] width 107 height 15
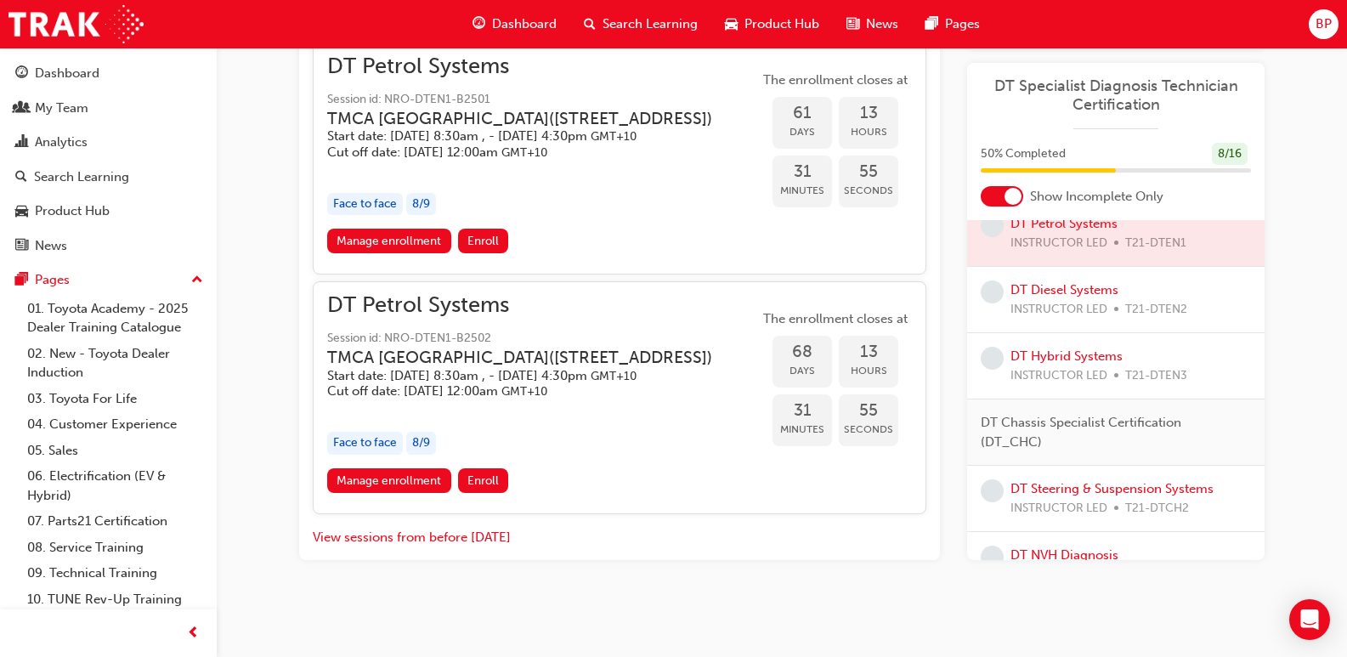
scroll to position [255, 0]
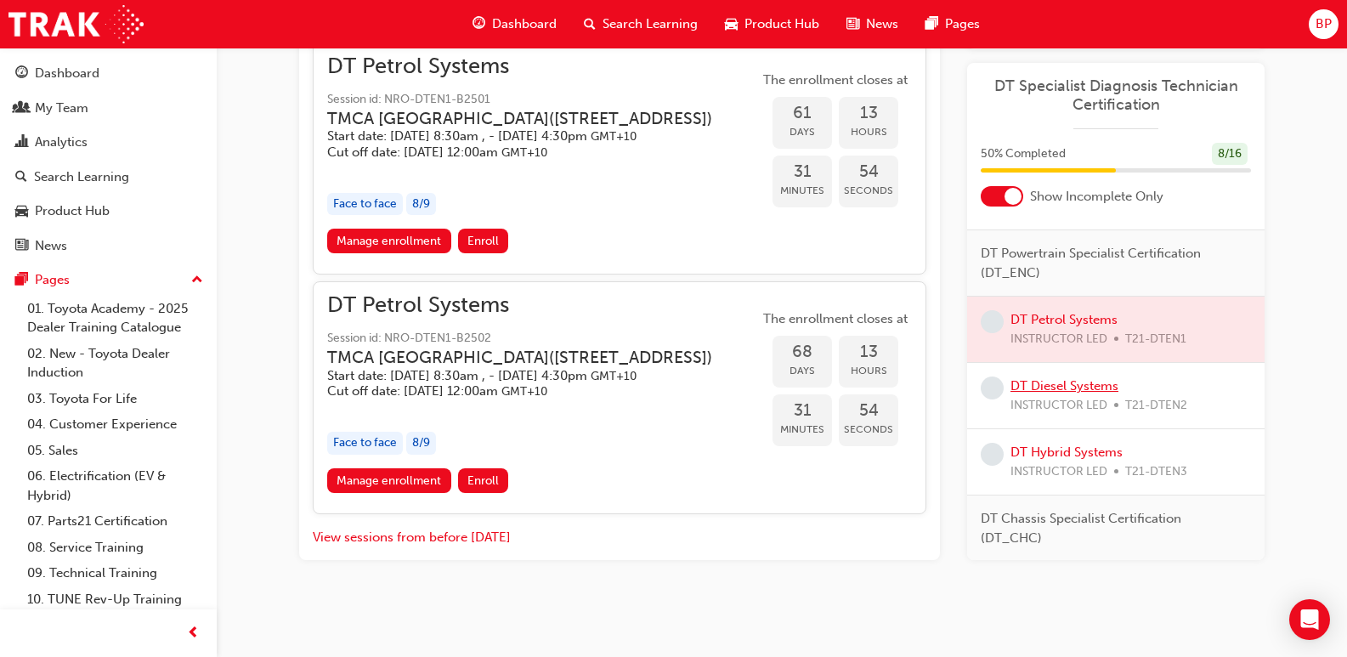
click at [1051, 394] on link "DT Diesel Systems" at bounding box center [1065, 385] width 108 height 15
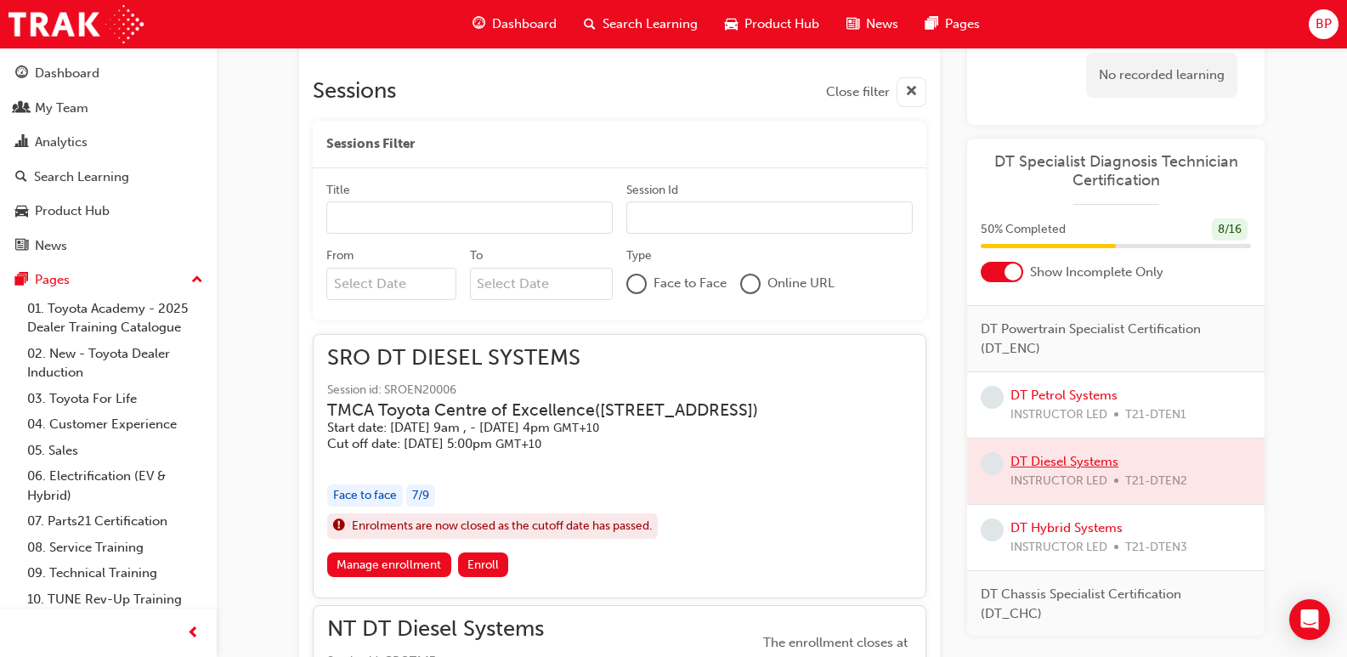
scroll to position [712, 0]
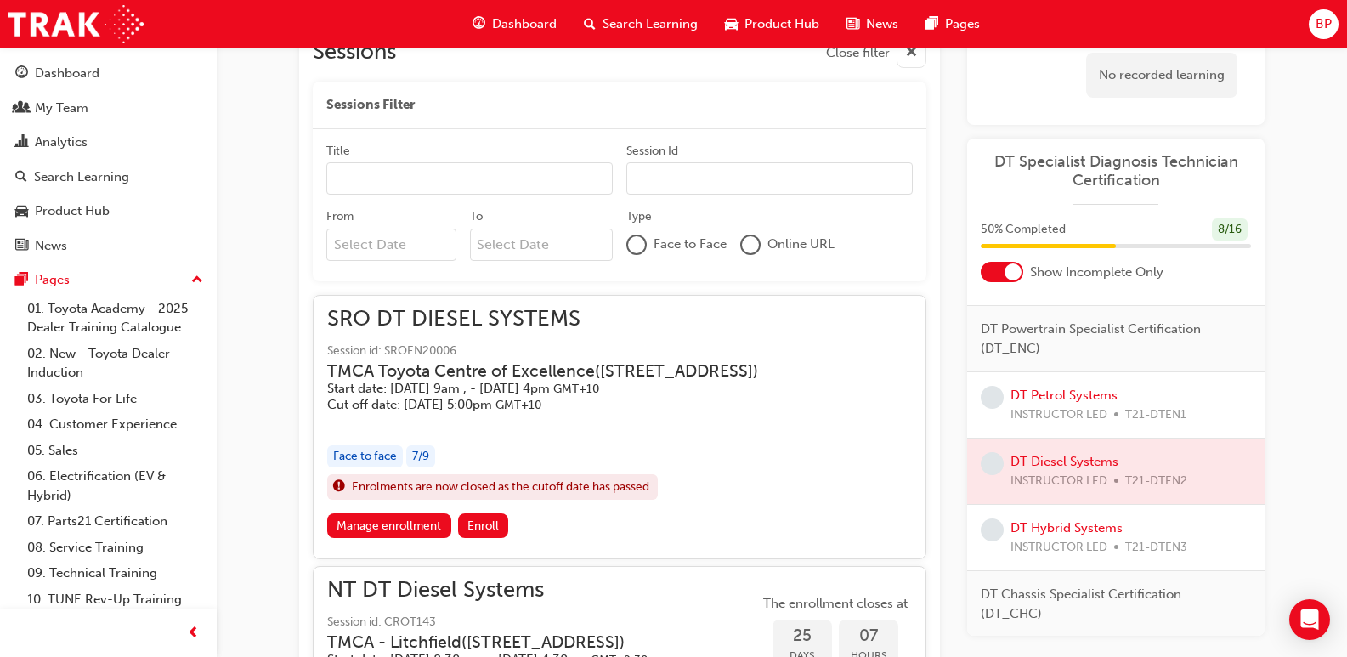
click at [911, 98] on div "Sessions Filter" at bounding box center [620, 106] width 614 height 48
drag, startPoint x: 524, startPoint y: 55, endPoint x: 958, endPoint y: 67, distance: 433.7
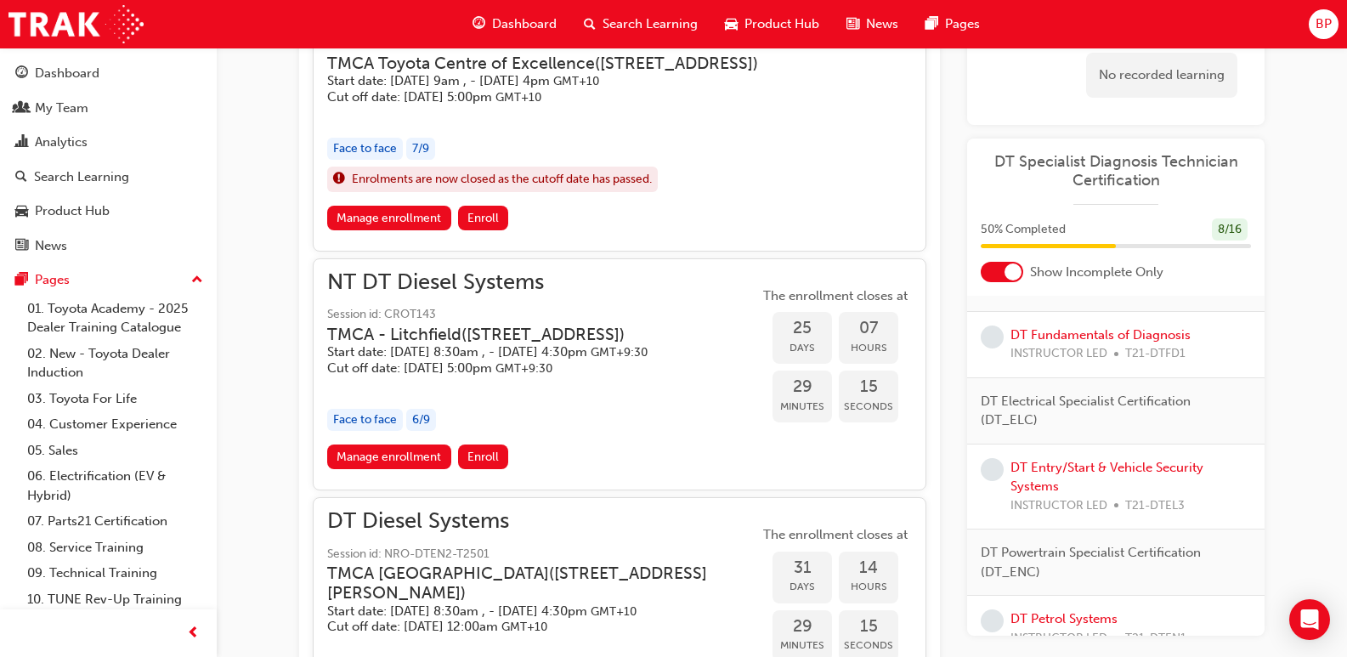
scroll to position [0, 0]
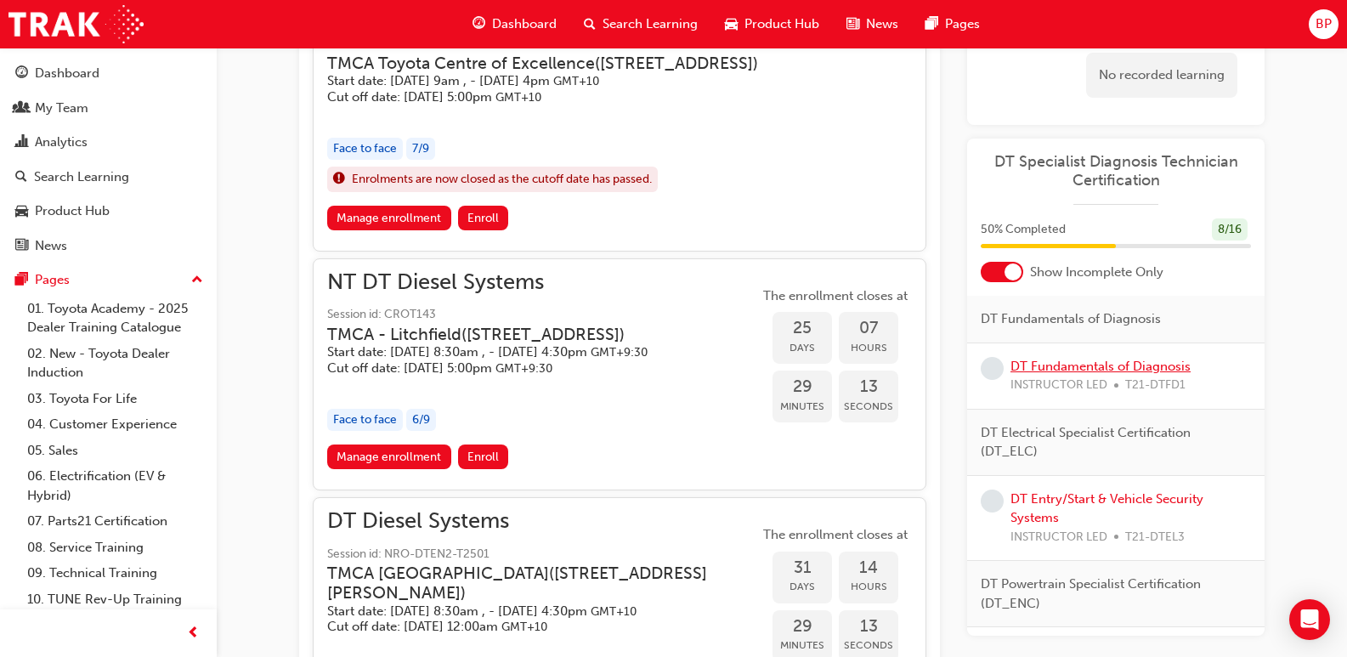
click at [1114, 366] on link "DT Fundamentals of Diagnosis" at bounding box center [1101, 366] width 180 height 15
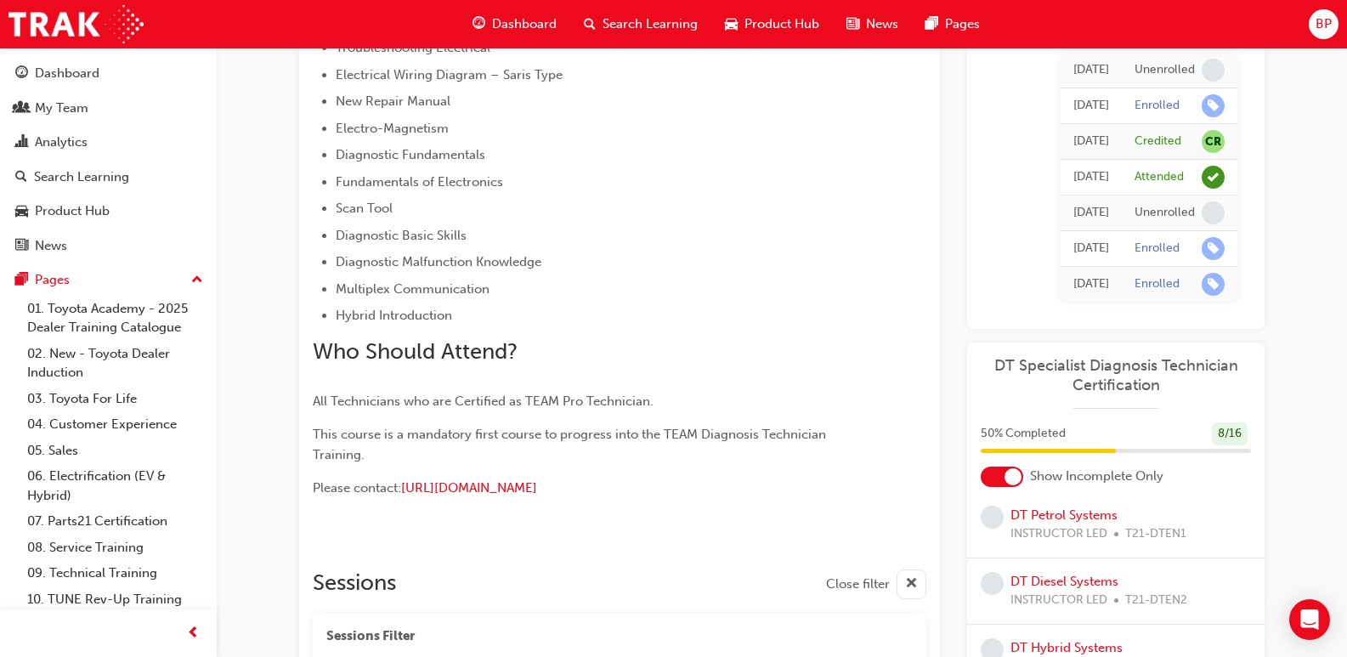
scroll to position [458, 0]
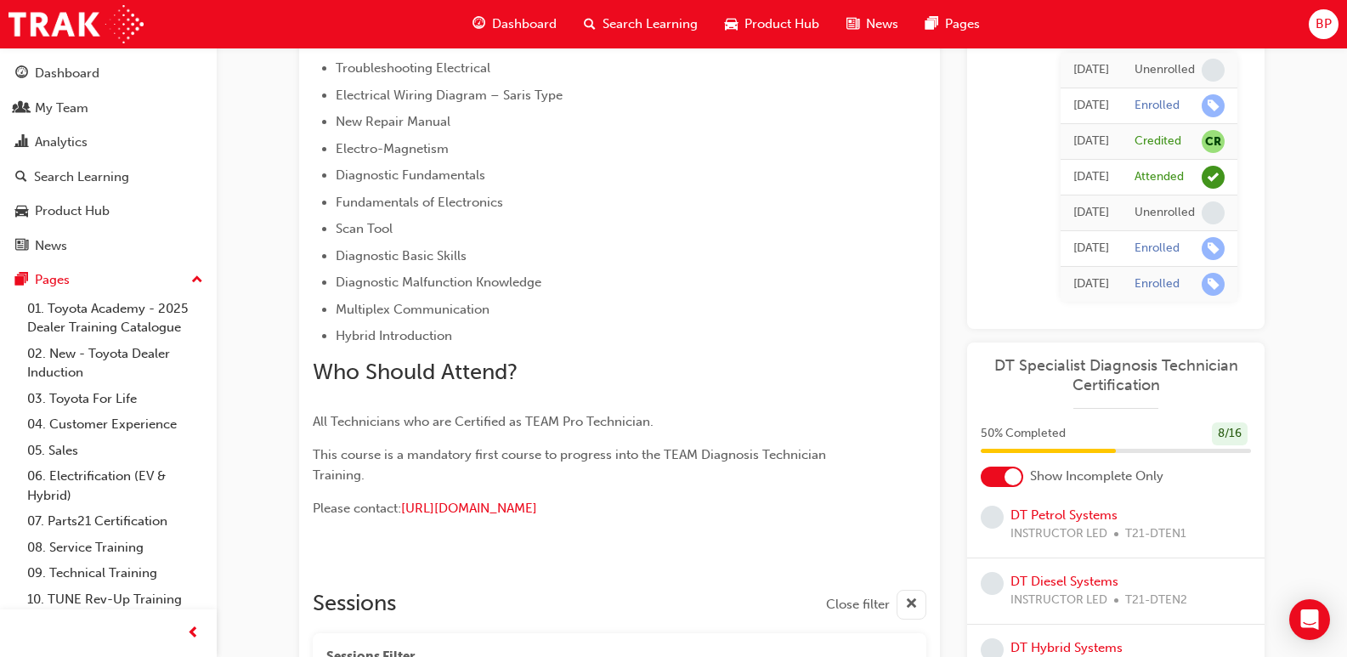
click at [537, 27] on span "Dashboard" at bounding box center [524, 24] width 65 height 20
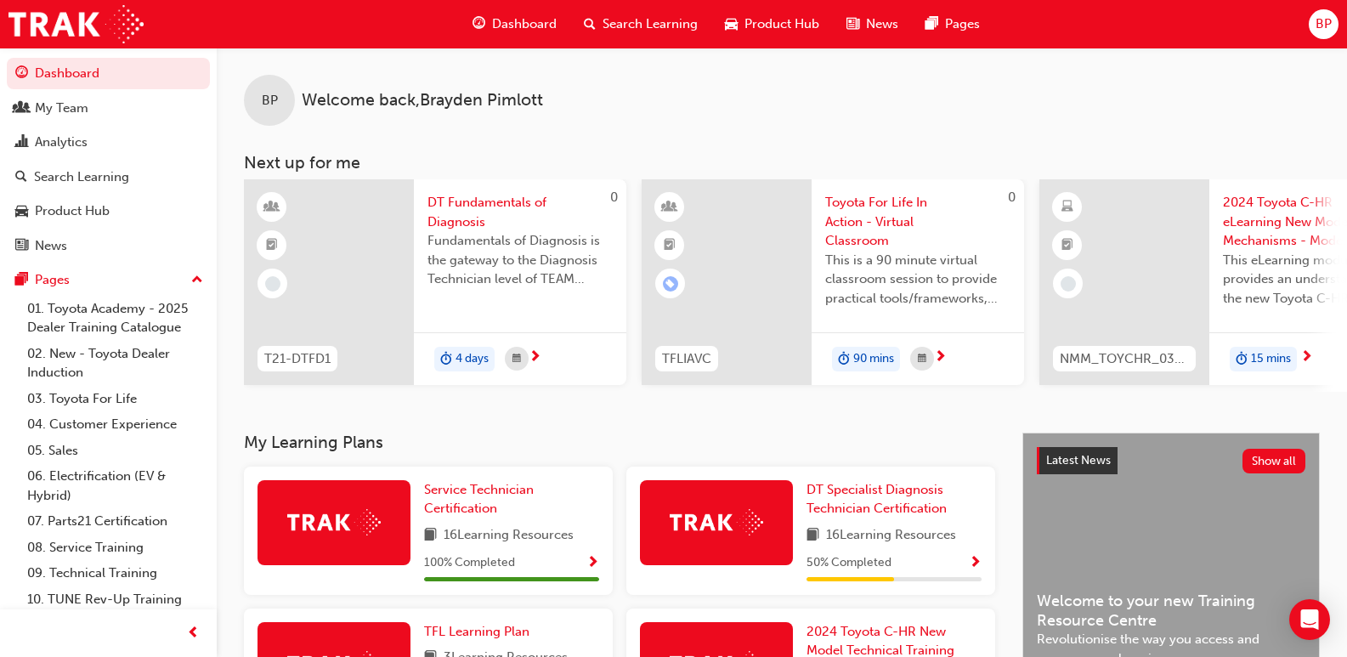
click at [641, 34] on div "Search Learning" at bounding box center [640, 24] width 141 height 35
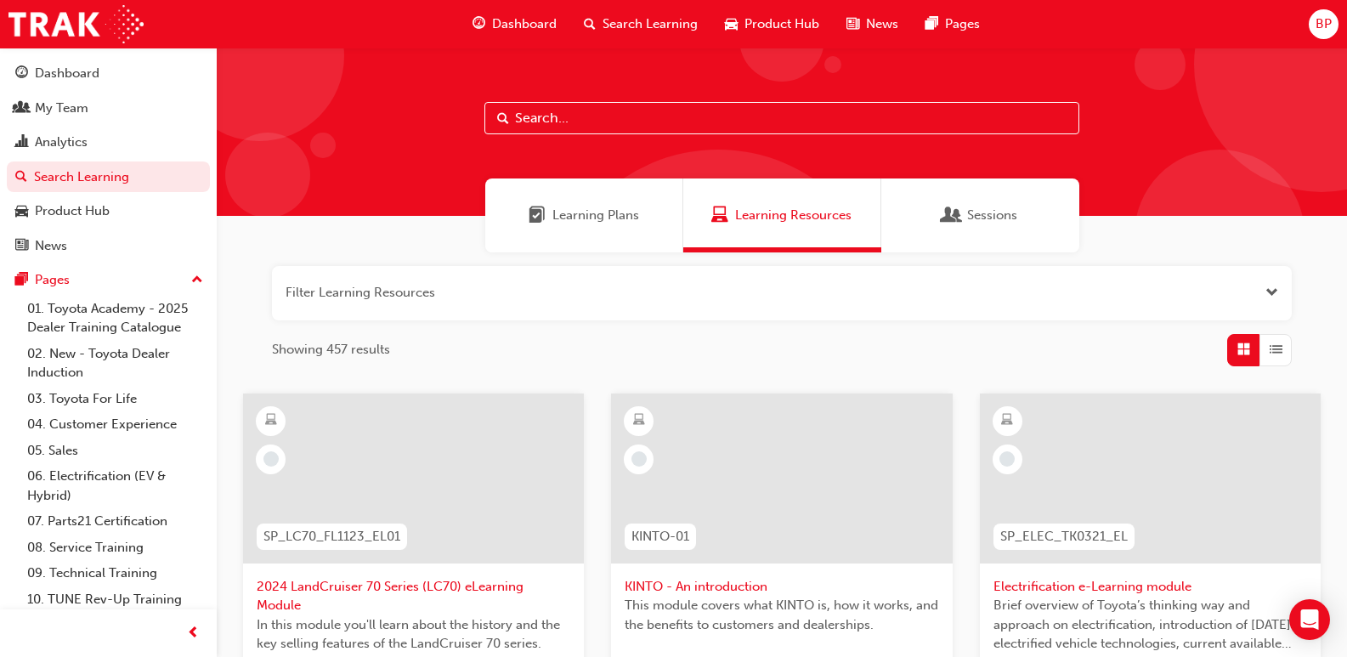
click at [767, 27] on span "Product Hub" at bounding box center [782, 24] width 75 height 20
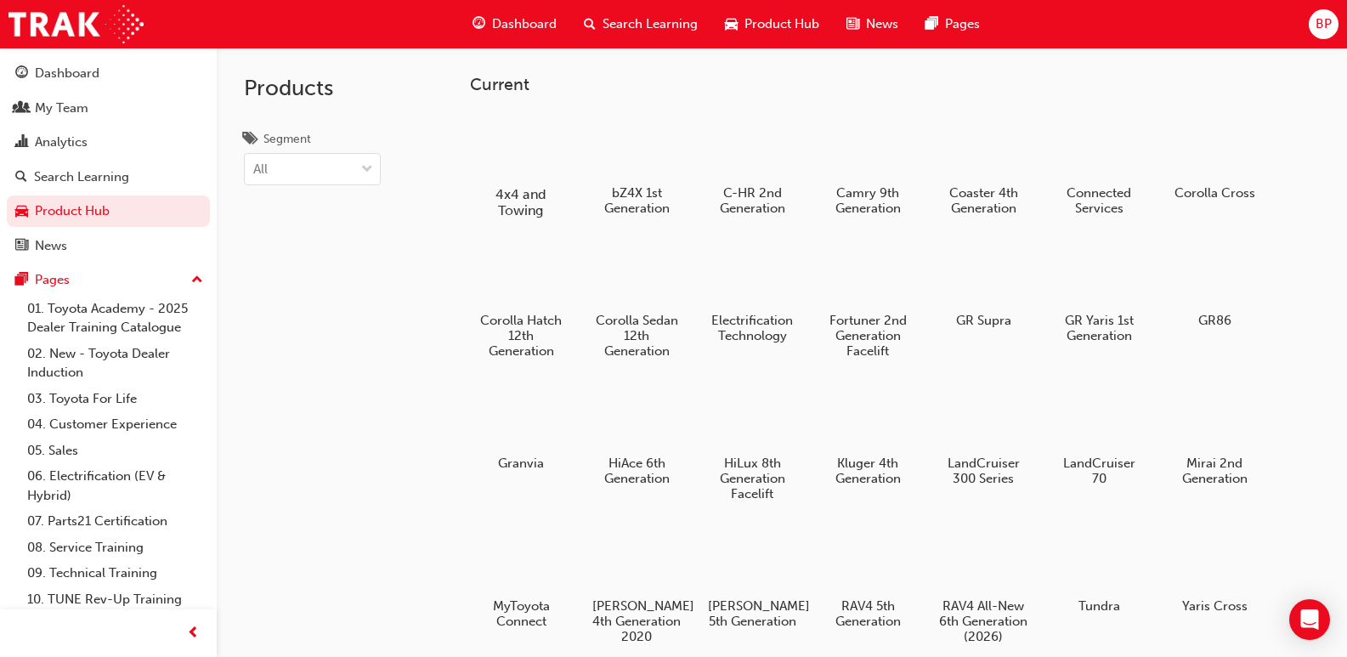
click at [517, 210] on h5 "4x4 and Towing" at bounding box center [520, 202] width 94 height 32
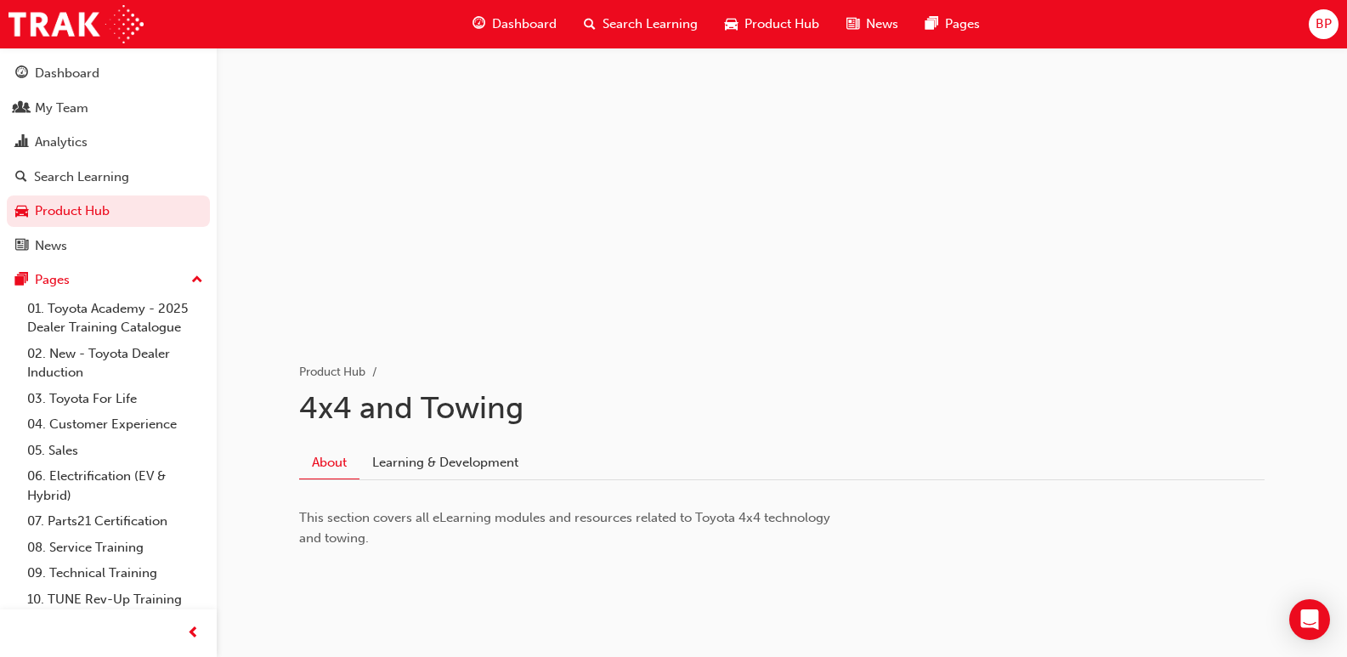
scroll to position [81, 0]
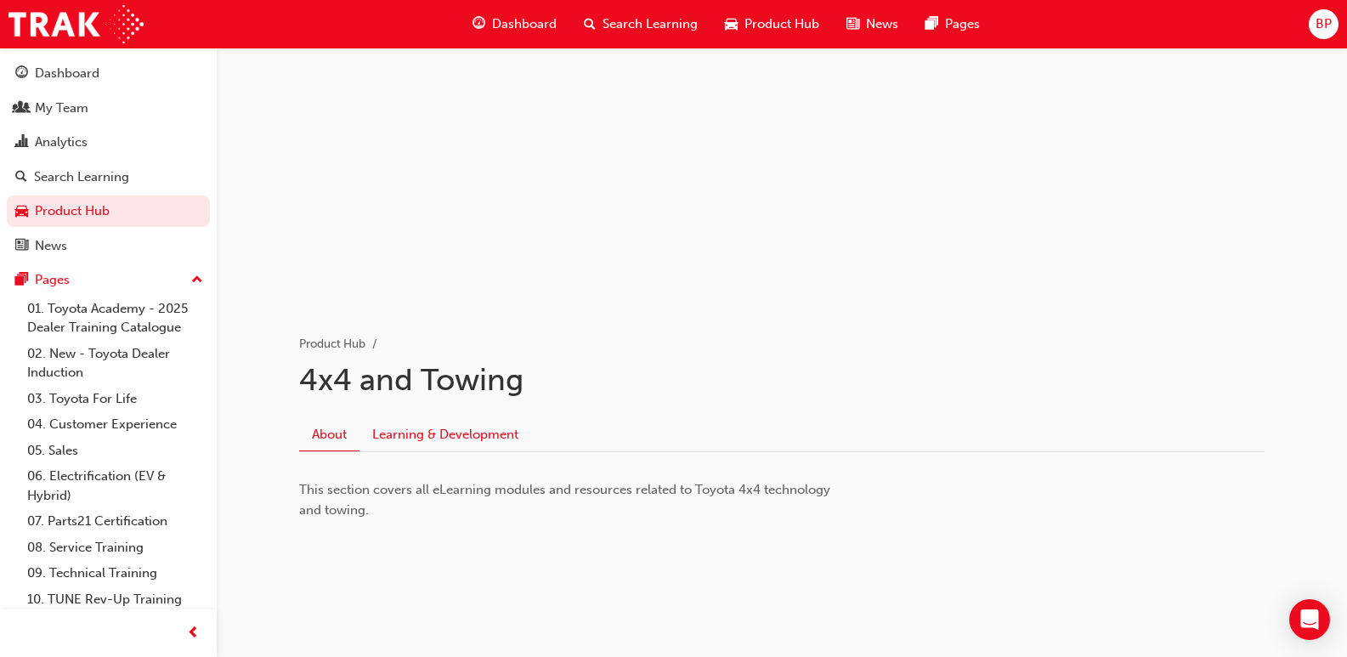
click at [428, 437] on link "Learning & Development" at bounding box center [446, 434] width 172 height 32
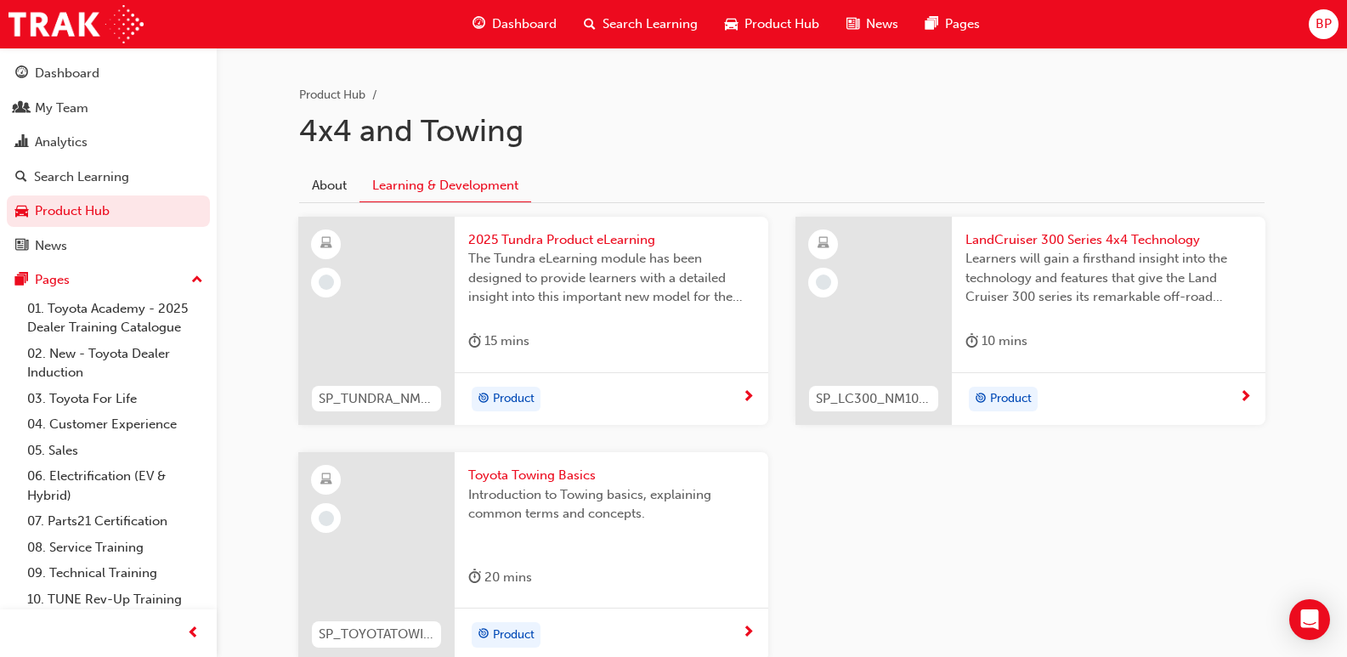
scroll to position [425, 0]
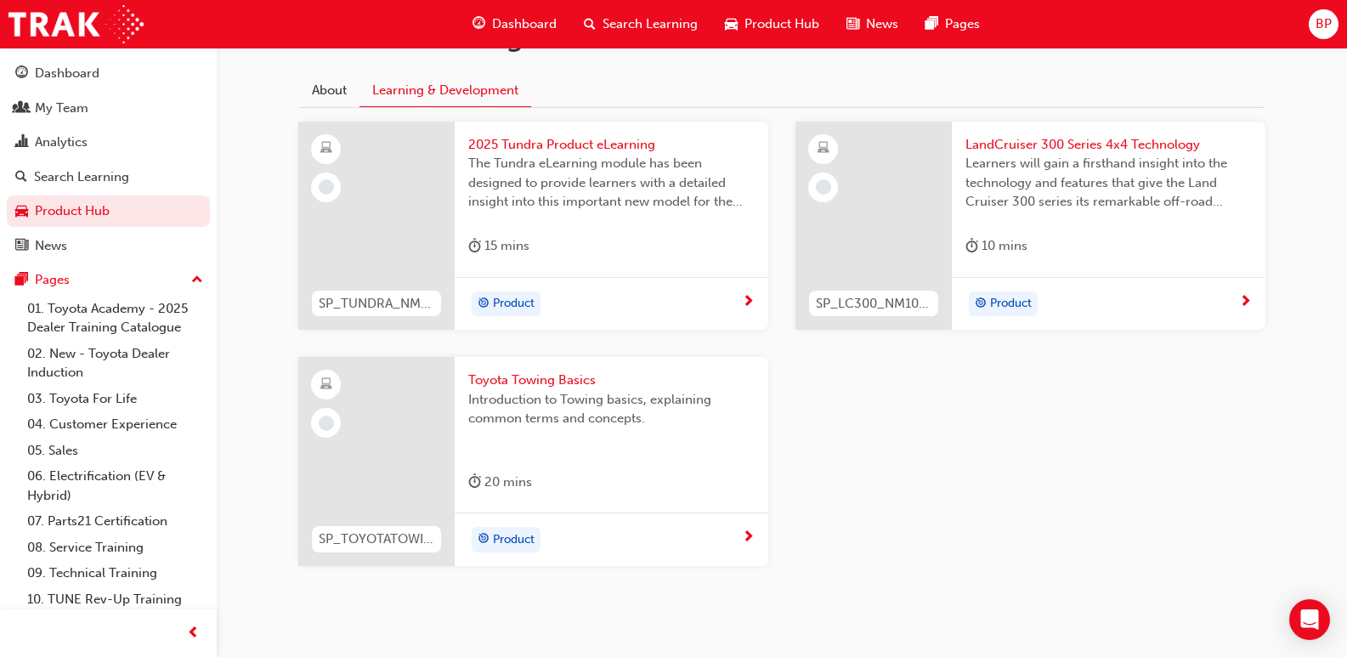
click at [555, 383] on span "Toyota Towing Basics" at bounding box center [611, 381] width 286 height 20
